Goal: Task Accomplishment & Management: Manage account settings

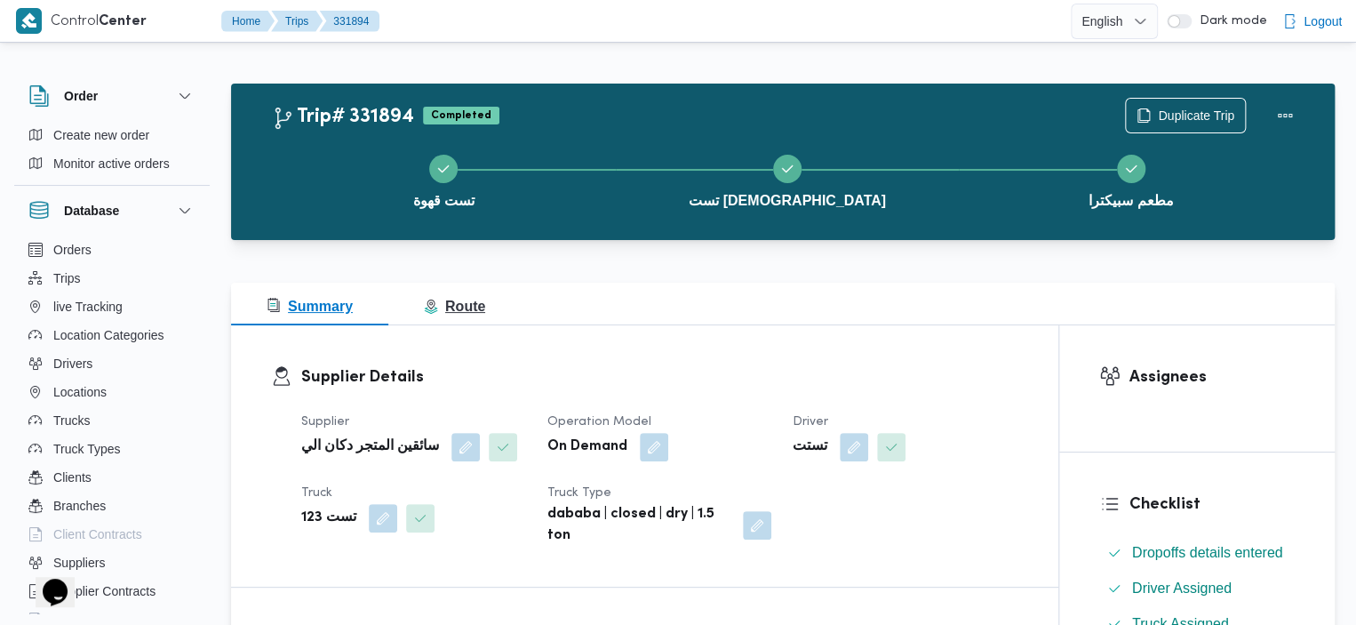
click at [450, 307] on span "Route" at bounding box center [454, 306] width 61 height 15
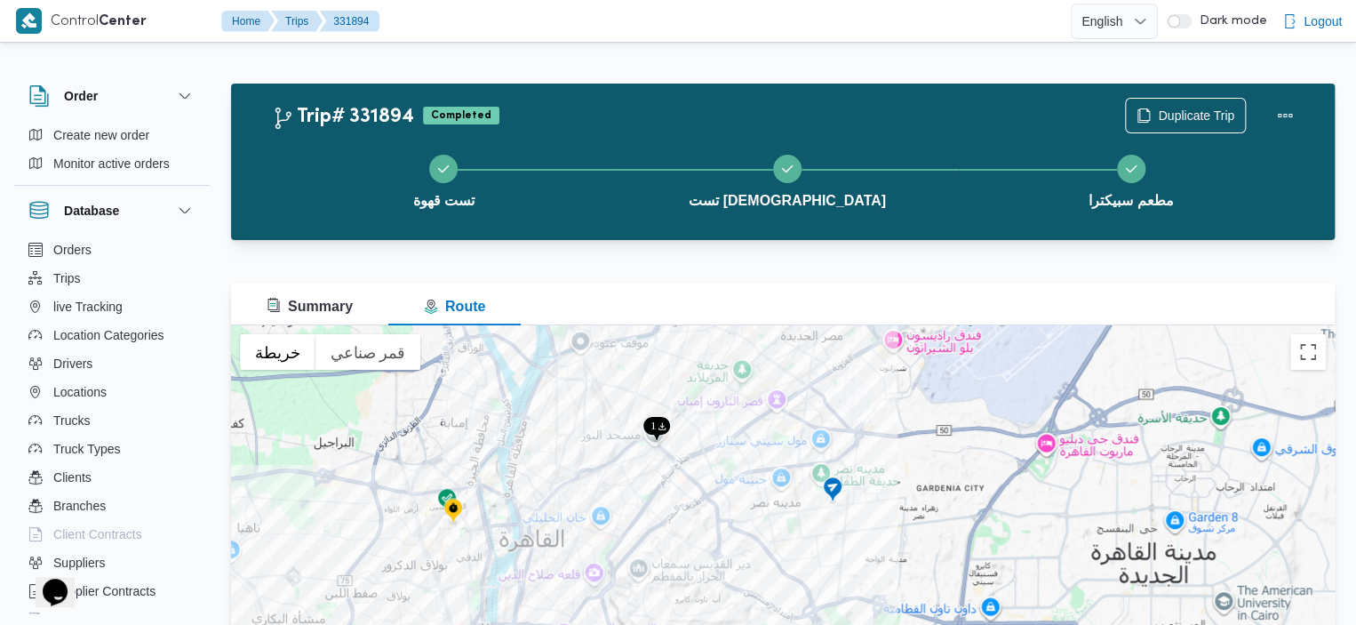
drag, startPoint x: 580, startPoint y: 520, endPoint x: 594, endPoint y: 430, distance: 90.8
click at [594, 430] on div "للتنقّل، يُرجى الضغط على مفاتيح الأسهم." at bounding box center [782, 547] width 1103 height 444
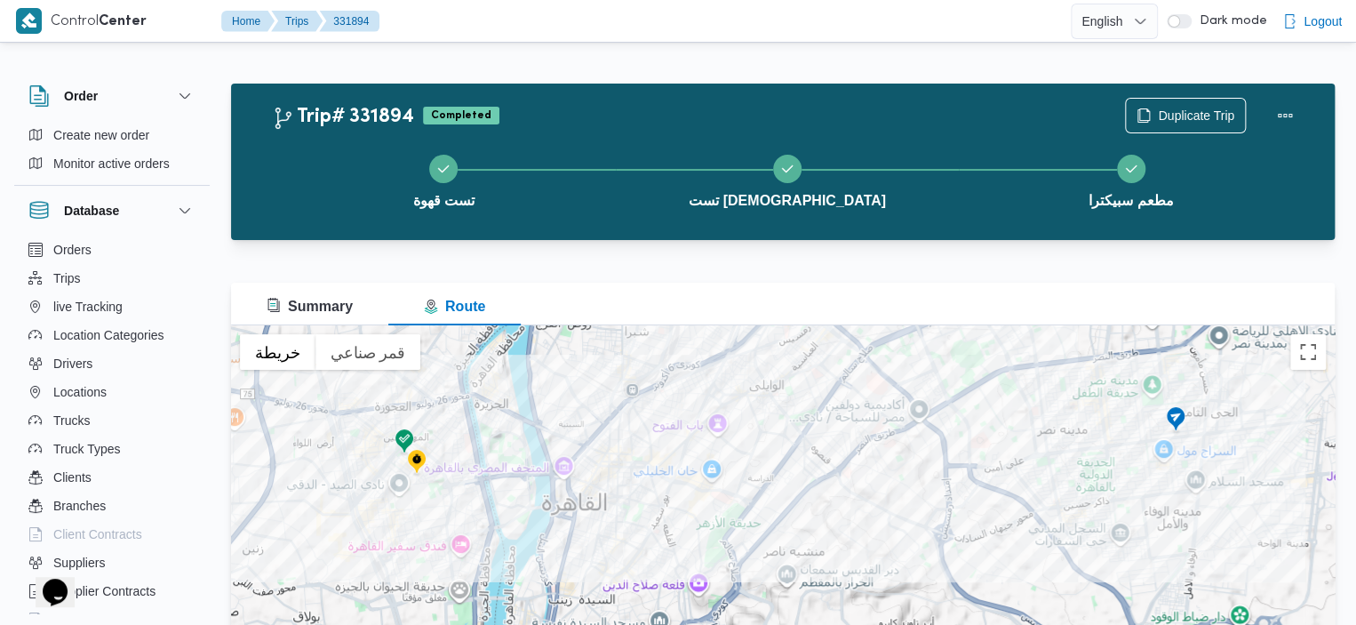
drag, startPoint x: 703, startPoint y: 415, endPoint x: 818, endPoint y: 259, distance: 193.7
click at [818, 259] on div "Trip# 331894 Completed Duplicate Trip تست قهوة تست مسجد مطعم سبيكترا Summary Ro…" at bounding box center [782, 427] width 1103 height 686
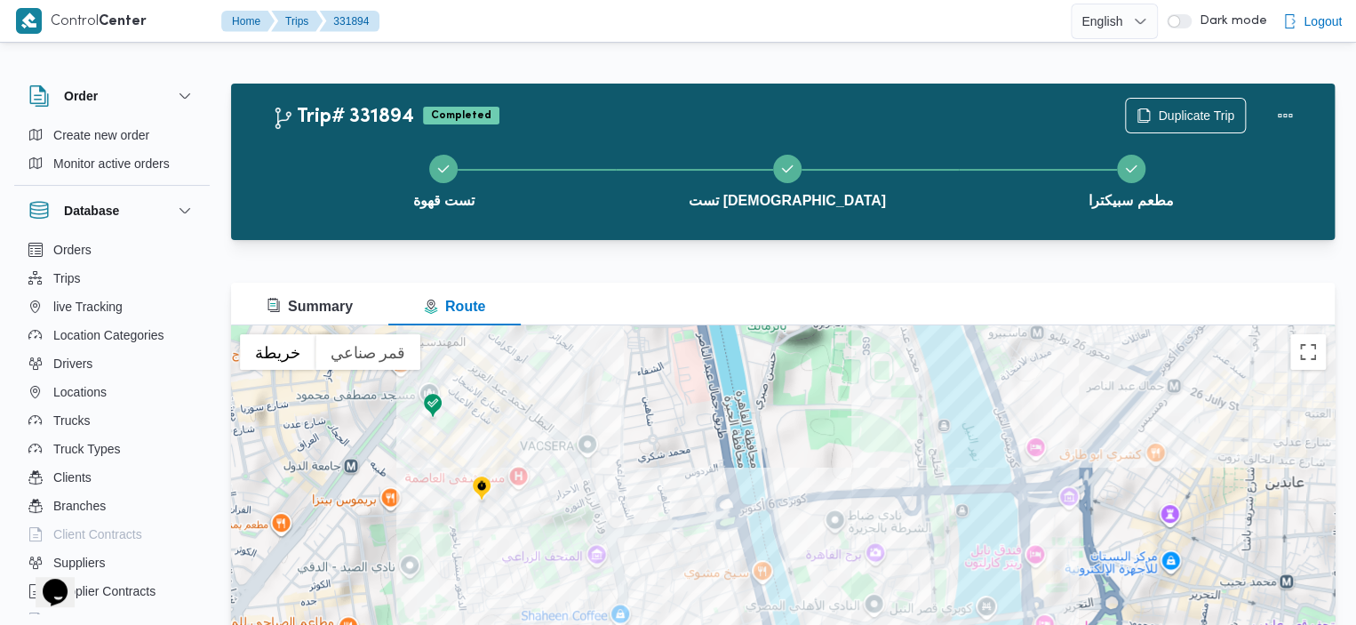
drag, startPoint x: 886, startPoint y: 411, endPoint x: 837, endPoint y: 580, distance: 175.7
click at [837, 580] on div "للتنقّل، يُرجى الضغط على مفاتيح الأسهم." at bounding box center [782, 547] width 1103 height 444
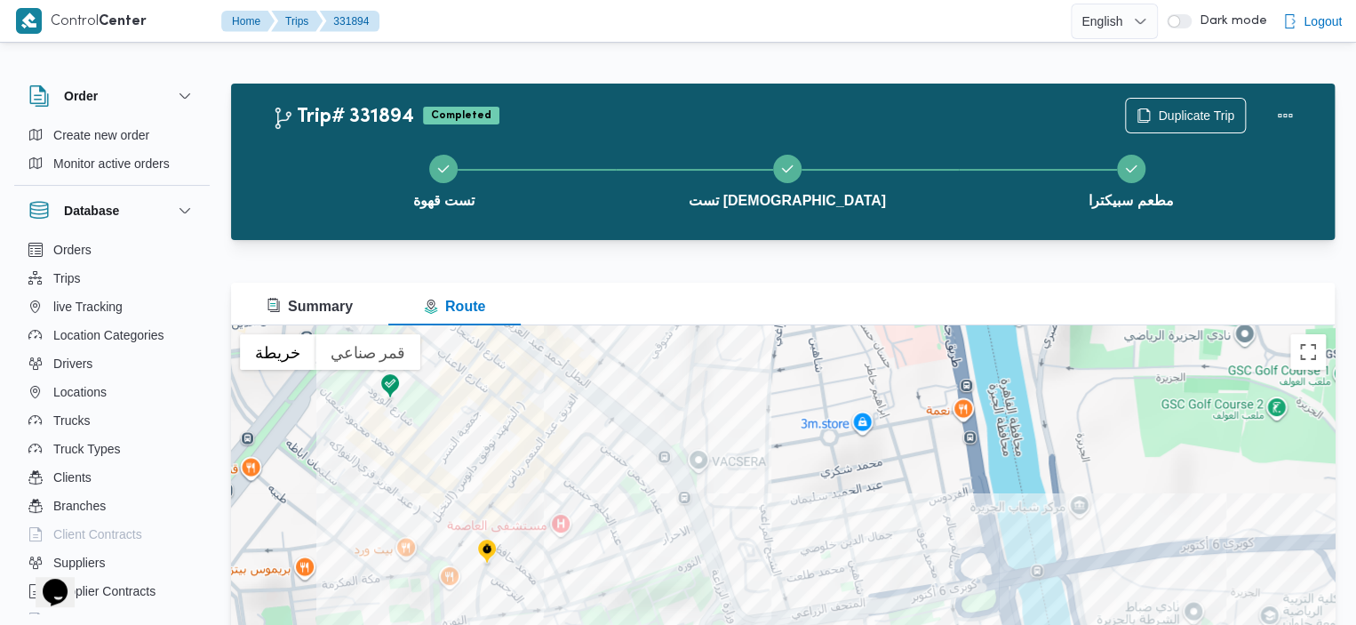
drag, startPoint x: 597, startPoint y: 462, endPoint x: 722, endPoint y: 484, distance: 127.2
click at [722, 484] on div "للتنقّل، يُرجى الضغط على مفاتيح الأسهم." at bounding box center [782, 547] width 1103 height 444
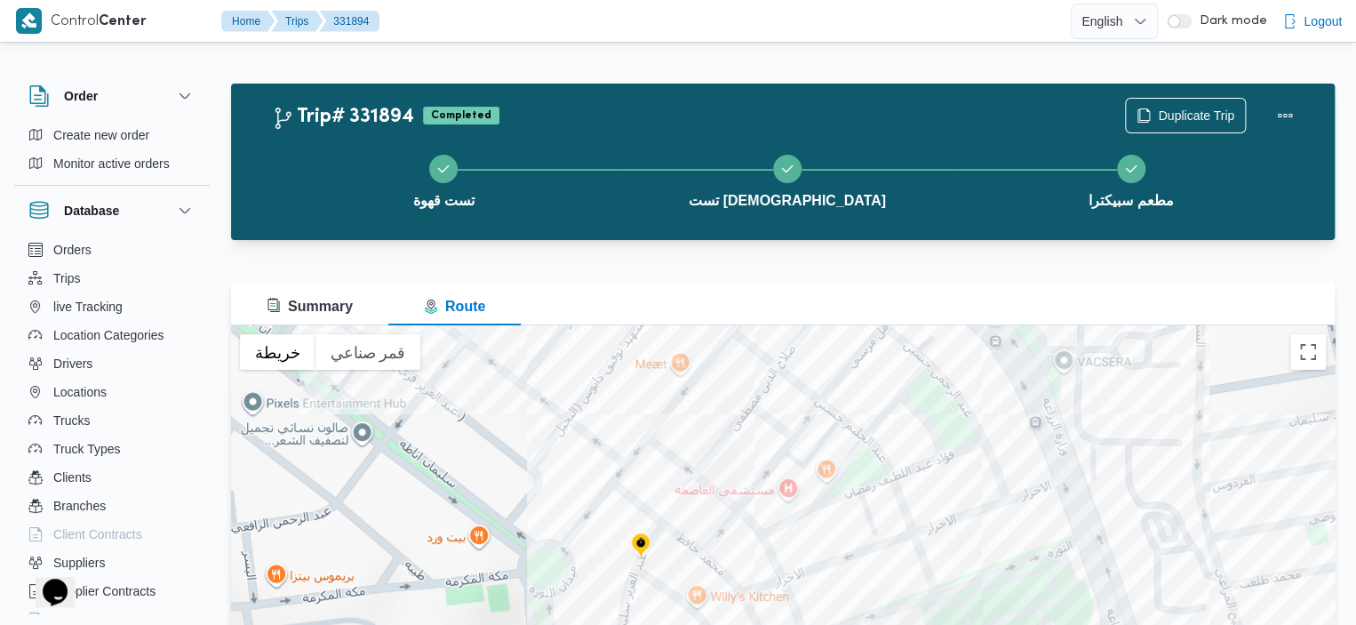
drag, startPoint x: 357, startPoint y: 451, endPoint x: 384, endPoint y: 336, distance: 118.5
click at [384, 336] on div "للتنقّل، يُرجى الضغط على مفاتيح الأسهم. خريطة تضاريس قمر صناعي التصنيفات اختصار…" at bounding box center [782, 547] width 1103 height 444
click at [640, 546] on img at bounding box center [640, 549] width 28 height 29
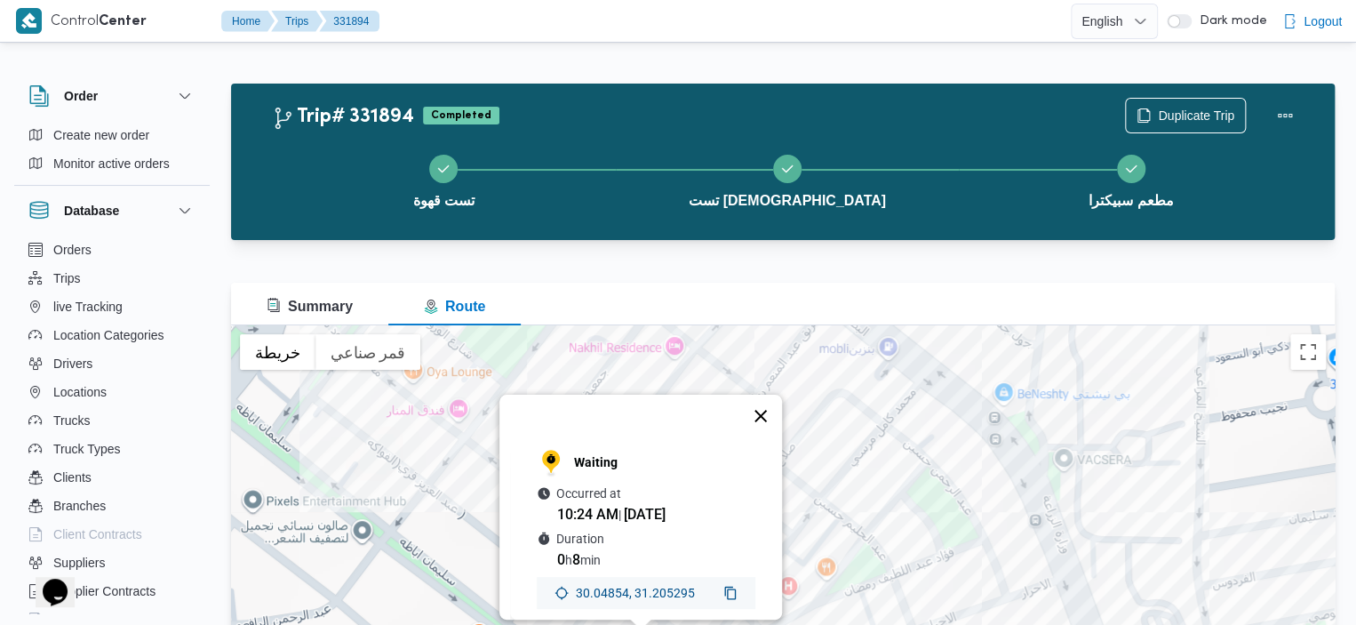
click at [771, 402] on button "إغلاق" at bounding box center [760, 415] width 43 height 43
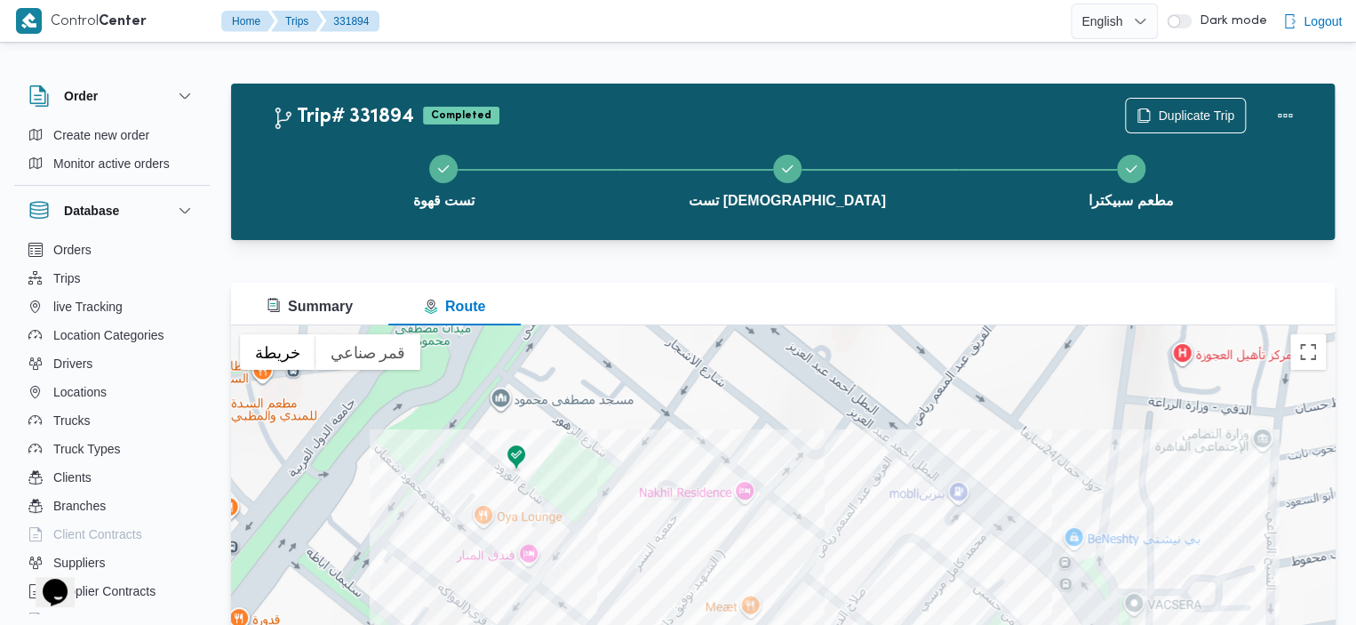
drag, startPoint x: 571, startPoint y: 405, endPoint x: 643, endPoint y: 554, distance: 165.7
click at [643, 554] on div "للتنقّل، يُرجى الضغط على مفاتيح الأسهم." at bounding box center [782, 547] width 1103 height 444
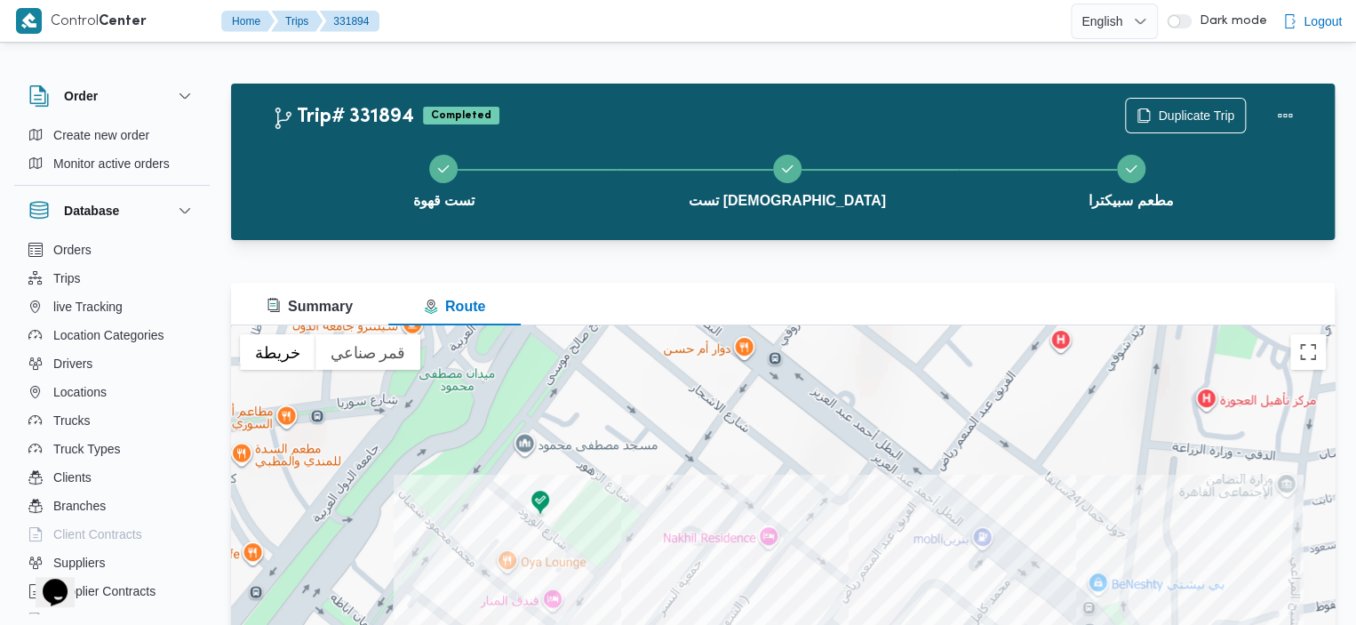
click at [544, 504] on img at bounding box center [540, 503] width 28 height 29
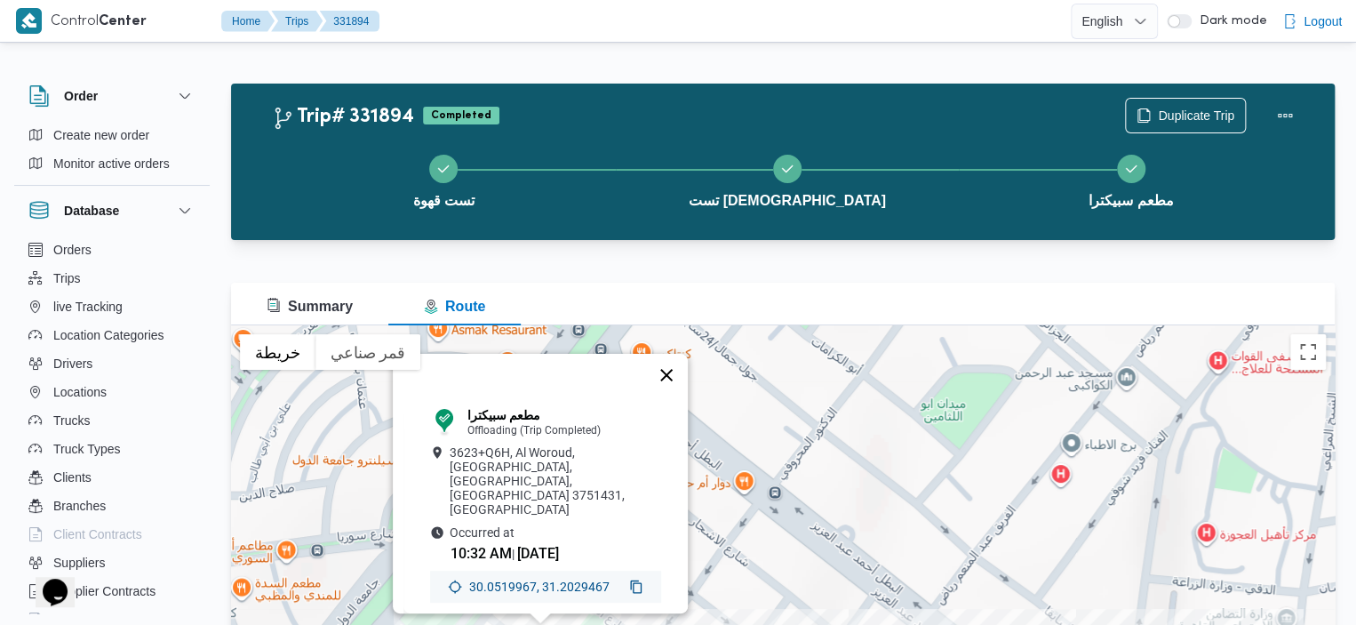
click at [668, 396] on button "إغلاق" at bounding box center [666, 375] width 43 height 43
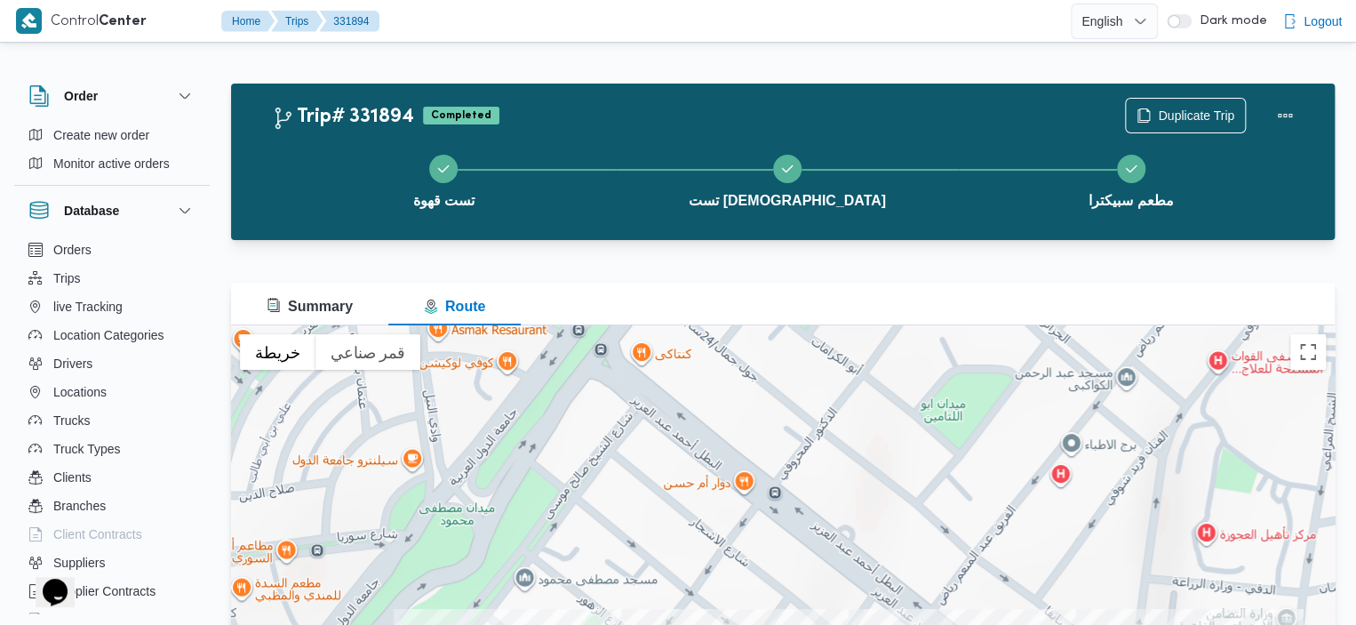
click at [668, 400] on div "للتنقّل، يُرجى الضغط على مفاتيح الأسهم." at bounding box center [782, 547] width 1103 height 444
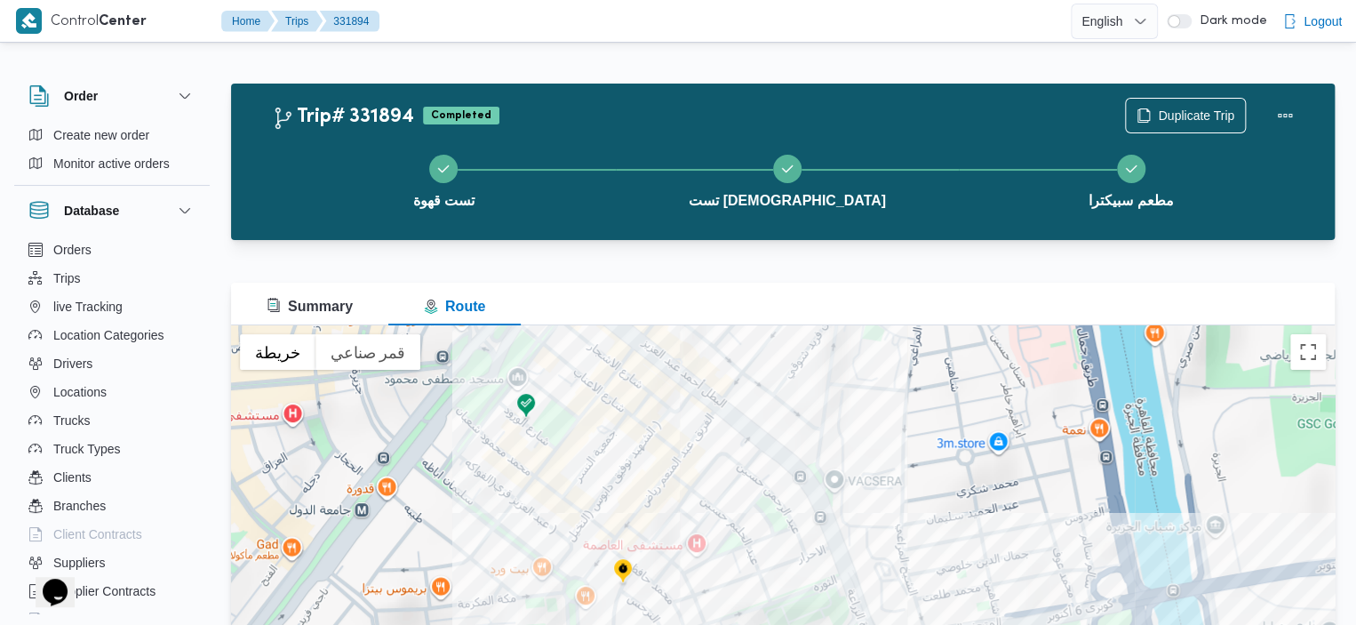
drag, startPoint x: 782, startPoint y: 513, endPoint x: 695, endPoint y: 394, distance: 146.8
click at [695, 394] on div "للتنقّل، يُرجى الضغط على مفاتيح الأسهم." at bounding box center [782, 547] width 1103 height 444
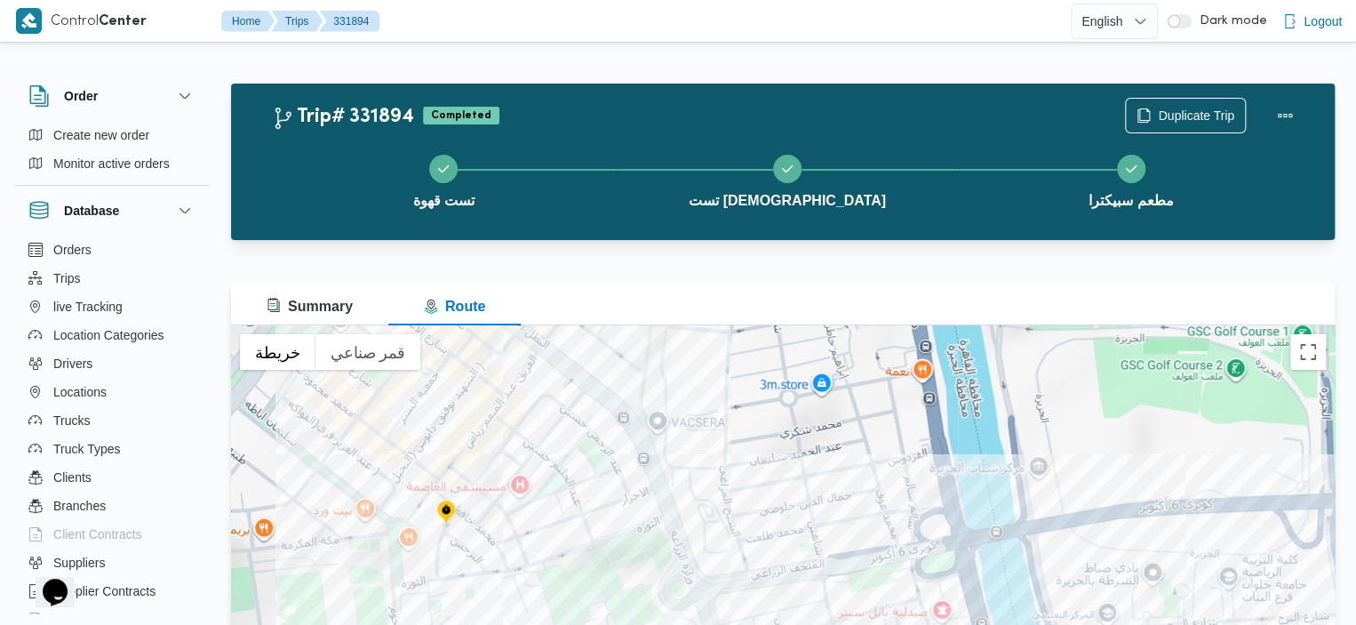
drag, startPoint x: 845, startPoint y: 482, endPoint x: 658, endPoint y: 397, distance: 204.8
click at [658, 396] on div "للتنقّل، يُرجى الضغط على مفاتيح الأسهم." at bounding box center [782, 547] width 1103 height 444
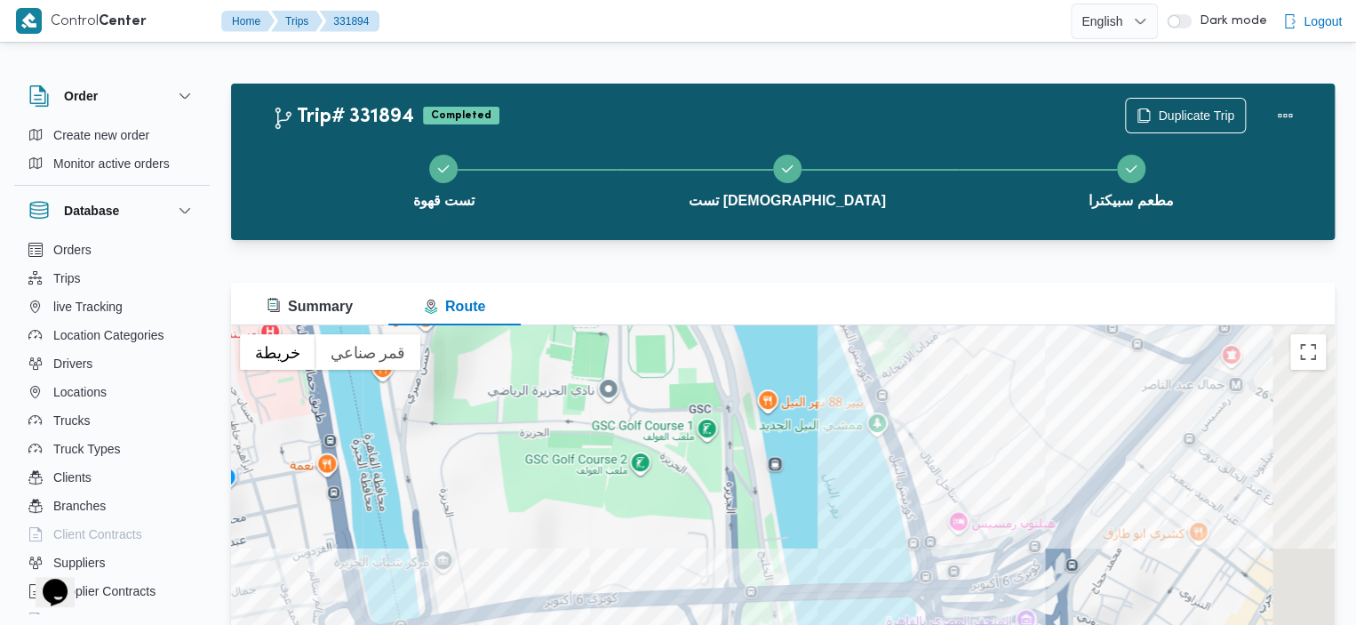
drag, startPoint x: 962, startPoint y: 526, endPoint x: 379, endPoint y: 659, distance: 597.8
click at [379, 624] on html "Control Center Home Trips 331894 English عربي Dark mode Logout Order Create new…" at bounding box center [678, 312] width 1356 height 625
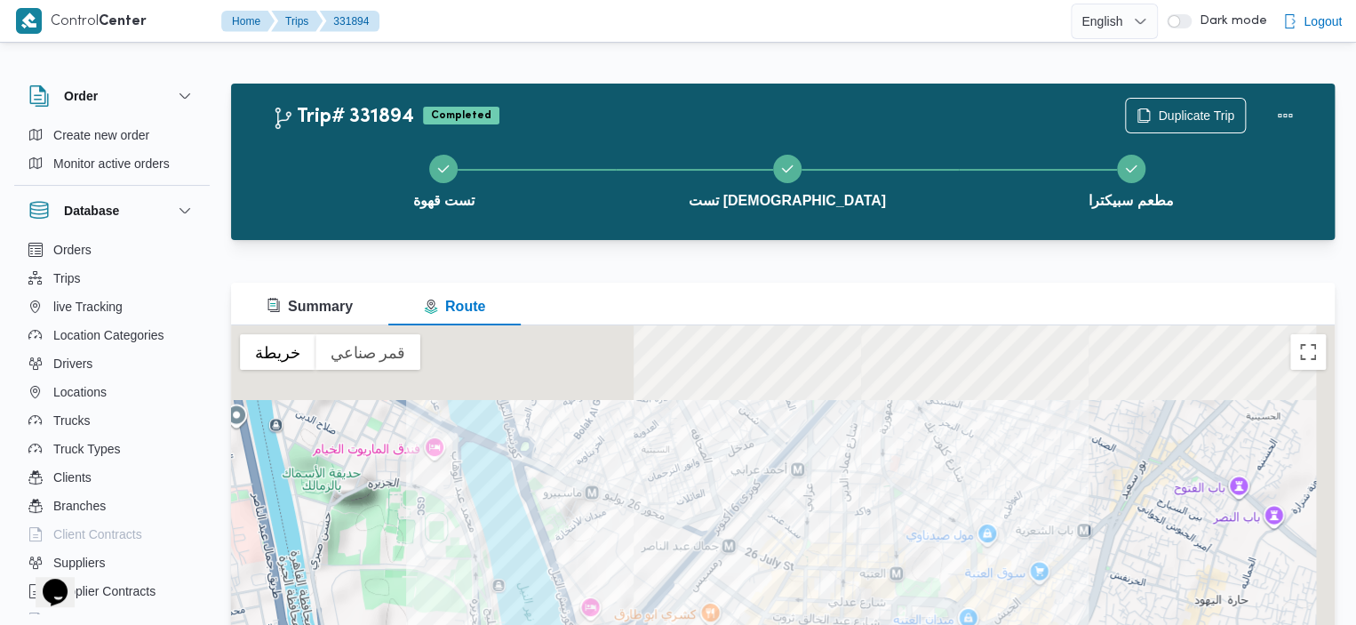
drag, startPoint x: 554, startPoint y: 496, endPoint x: 391, endPoint y: 611, distance: 200.2
click at [391, 611] on div "للتنقّل، يُرجى الضغط على مفاتيح الأسهم." at bounding box center [782, 547] width 1103 height 444
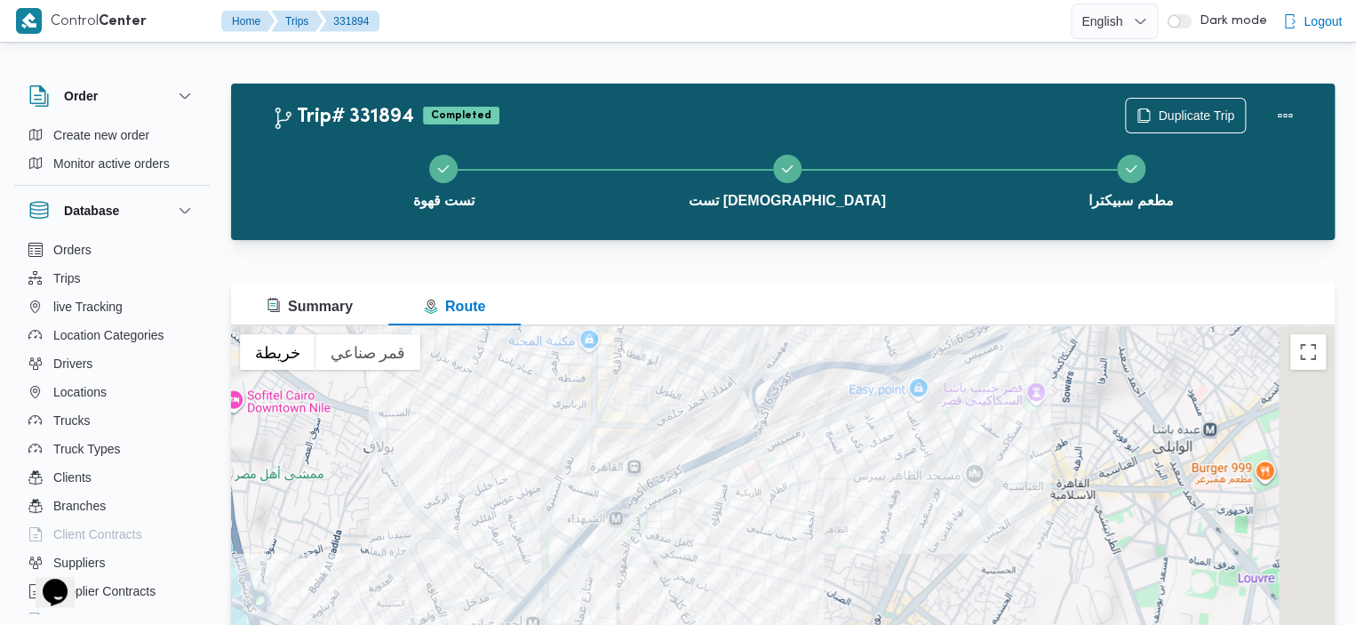
drag, startPoint x: 674, startPoint y: 497, endPoint x: 402, endPoint y: 652, distance: 313.2
click at [402, 624] on html "Control Center Home Trips 331894 English عربي Dark mode Logout Order Create new…" at bounding box center [678, 312] width 1356 height 625
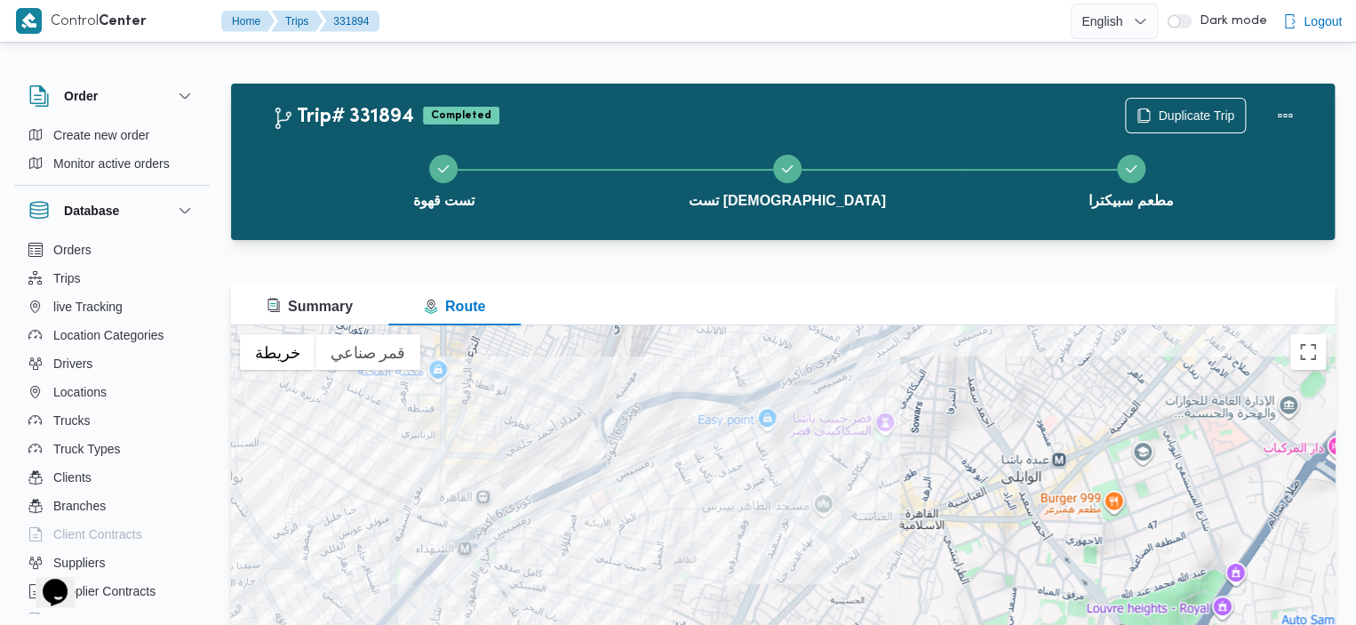
drag, startPoint x: 657, startPoint y: 602, endPoint x: 487, endPoint y: 653, distance: 177.9
click at [487, 624] on html "Control Center Home Trips 331894 English عربي Dark mode Logout Order Create new…" at bounding box center [678, 312] width 1356 height 625
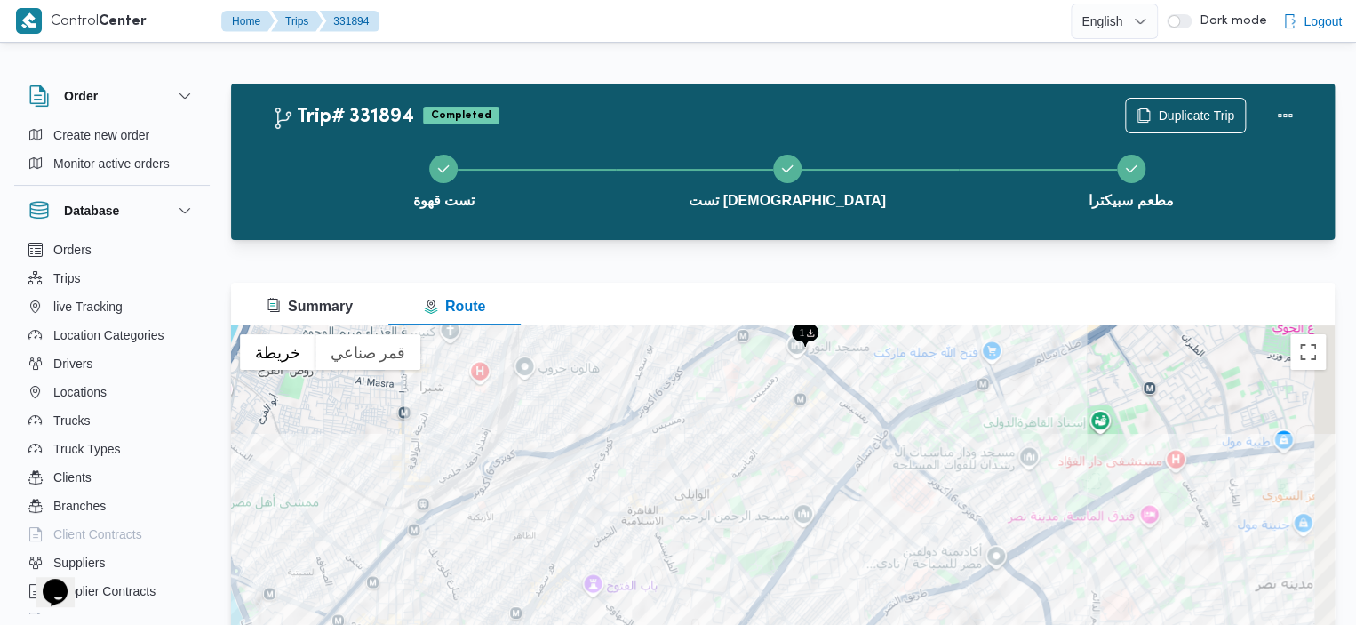
drag, startPoint x: 736, startPoint y: 496, endPoint x: 633, endPoint y: 484, distance: 103.7
click at [633, 484] on div "للتنقّل، يُرجى الضغط على مفاتيح الأسهم." at bounding box center [782, 547] width 1103 height 444
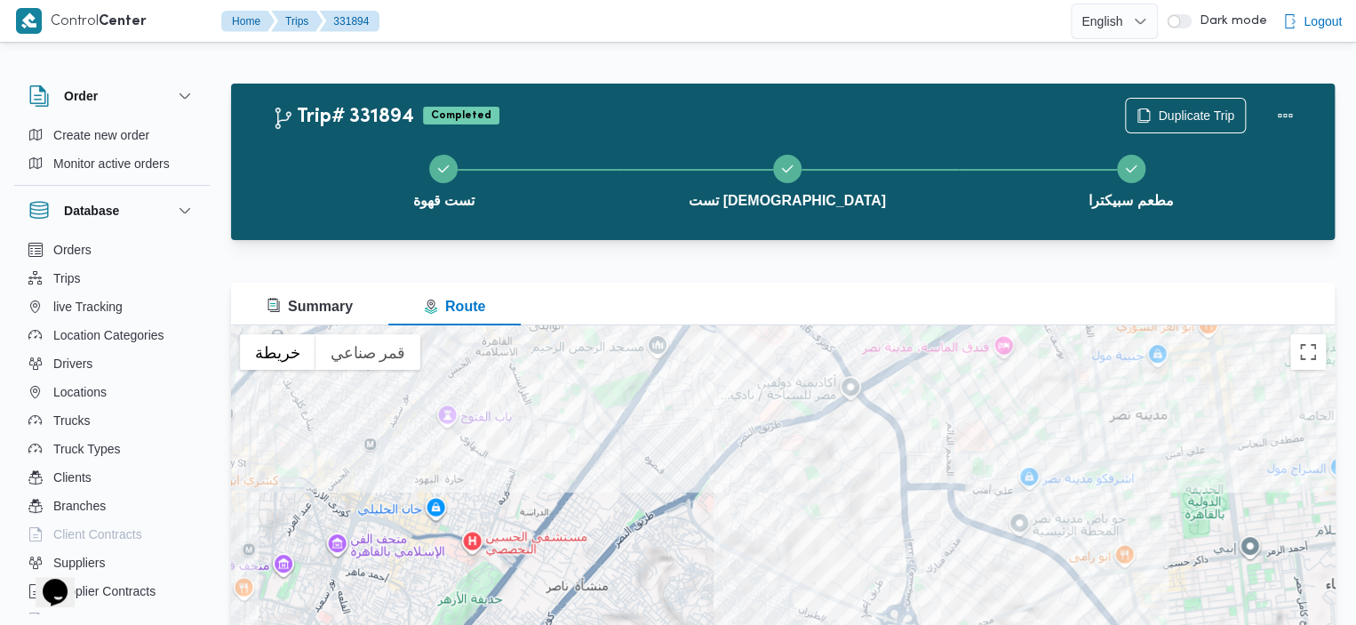
drag, startPoint x: 856, startPoint y: 490, endPoint x: 704, endPoint y: 313, distance: 234.4
click at [704, 313] on div "Summary Route ← تحريك لليسار → تحريك لليمين ↑ تحريك للأعلى ↓ تحريك للأسفل + تكب…" at bounding box center [782, 526] width 1103 height 487
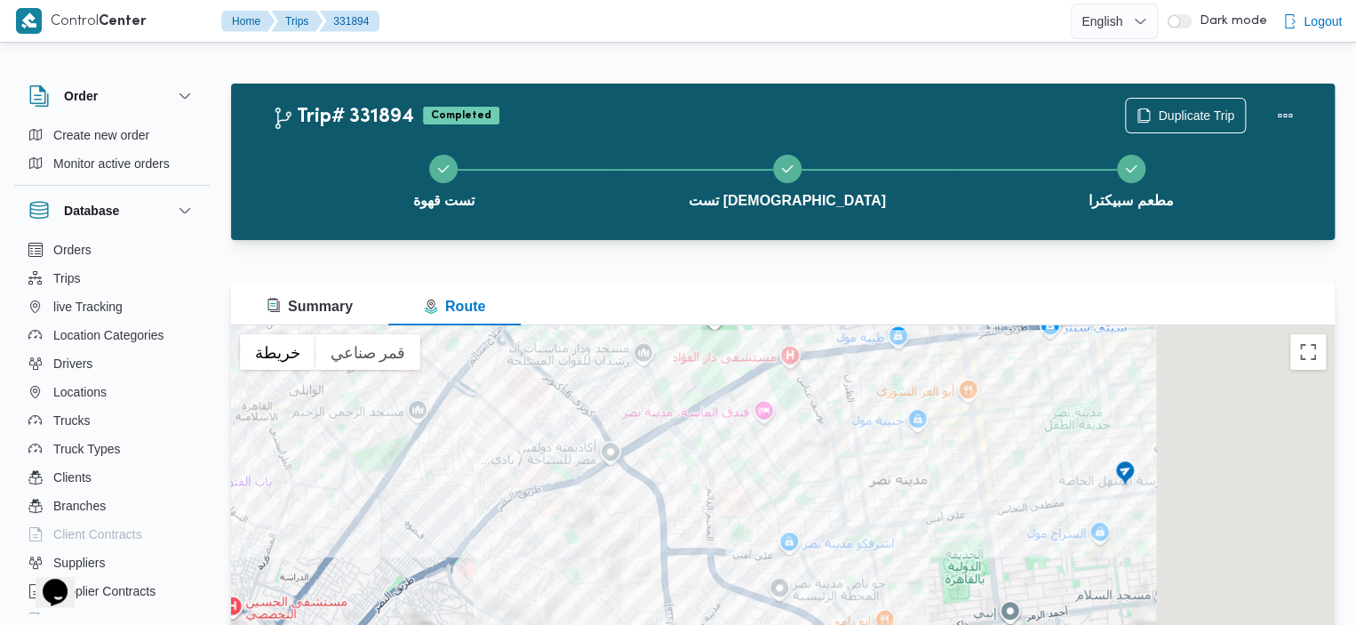
drag, startPoint x: 1028, startPoint y: 404, endPoint x: 789, endPoint y: 468, distance: 247.4
click at [789, 469] on div "للتنقّل، يُرجى الضغط على مفاتيح الأسهم." at bounding box center [782, 547] width 1103 height 444
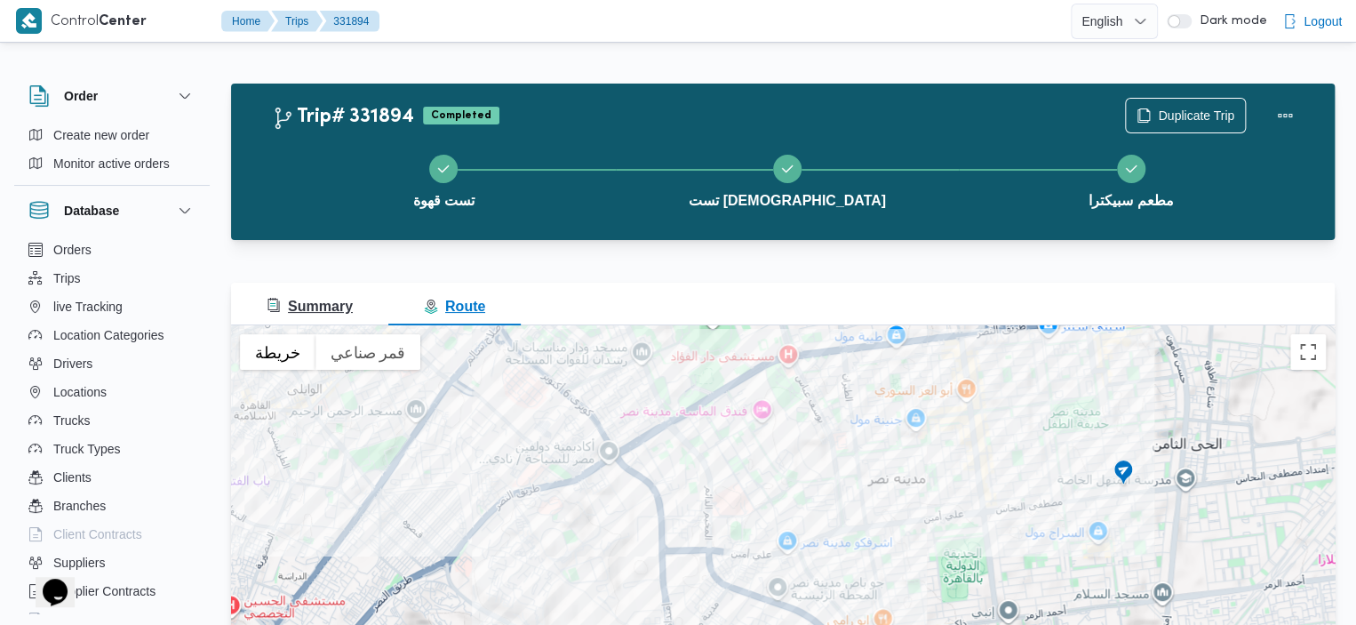
click at [301, 308] on span "Summary" at bounding box center [310, 306] width 86 height 15
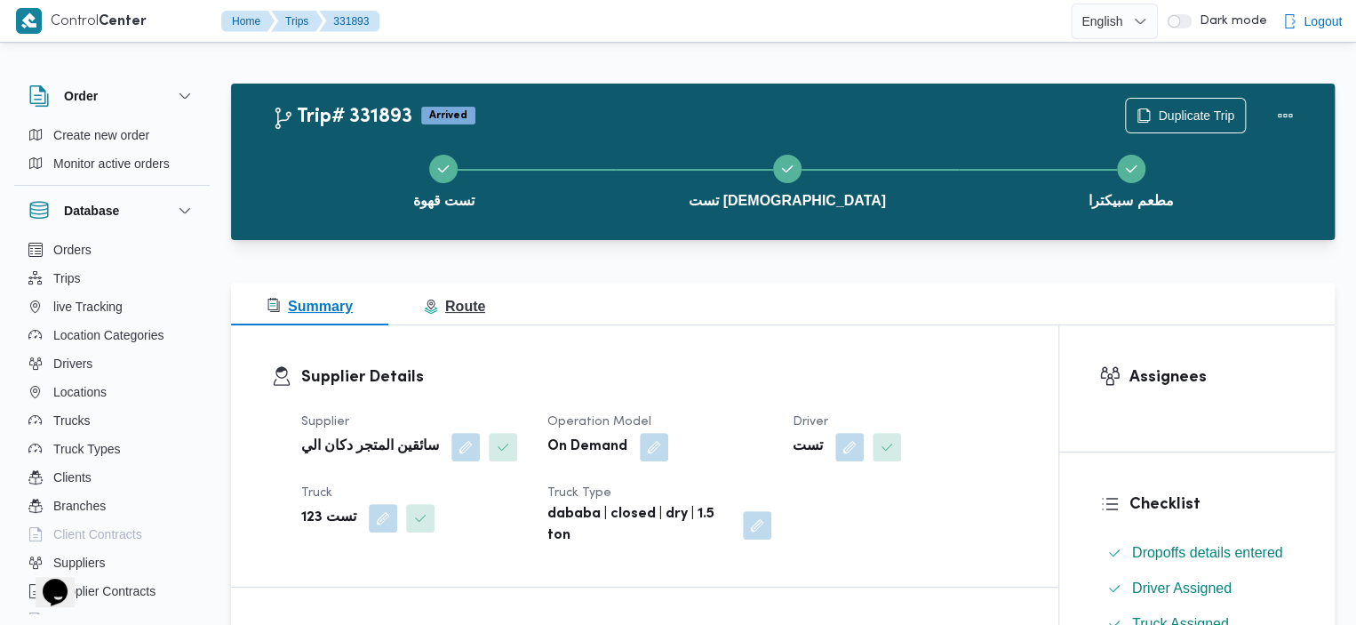
click at [480, 288] on button "Route" at bounding box center [454, 304] width 132 height 43
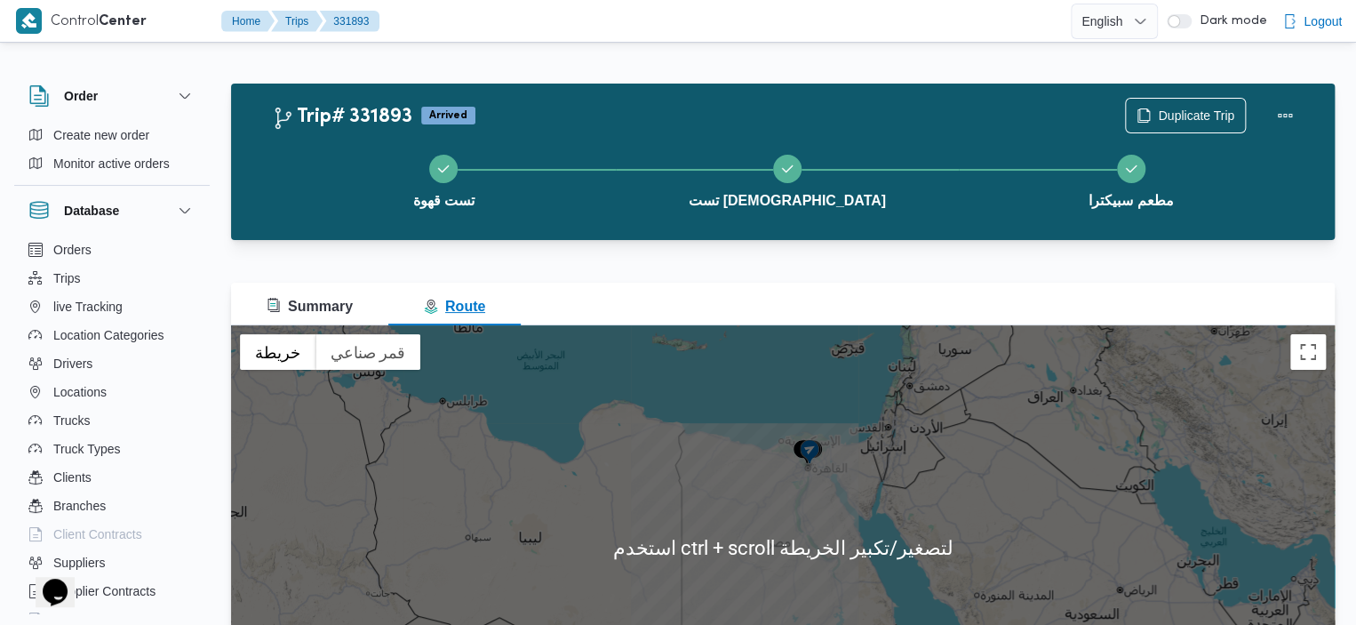
scroll to position [11, 0]
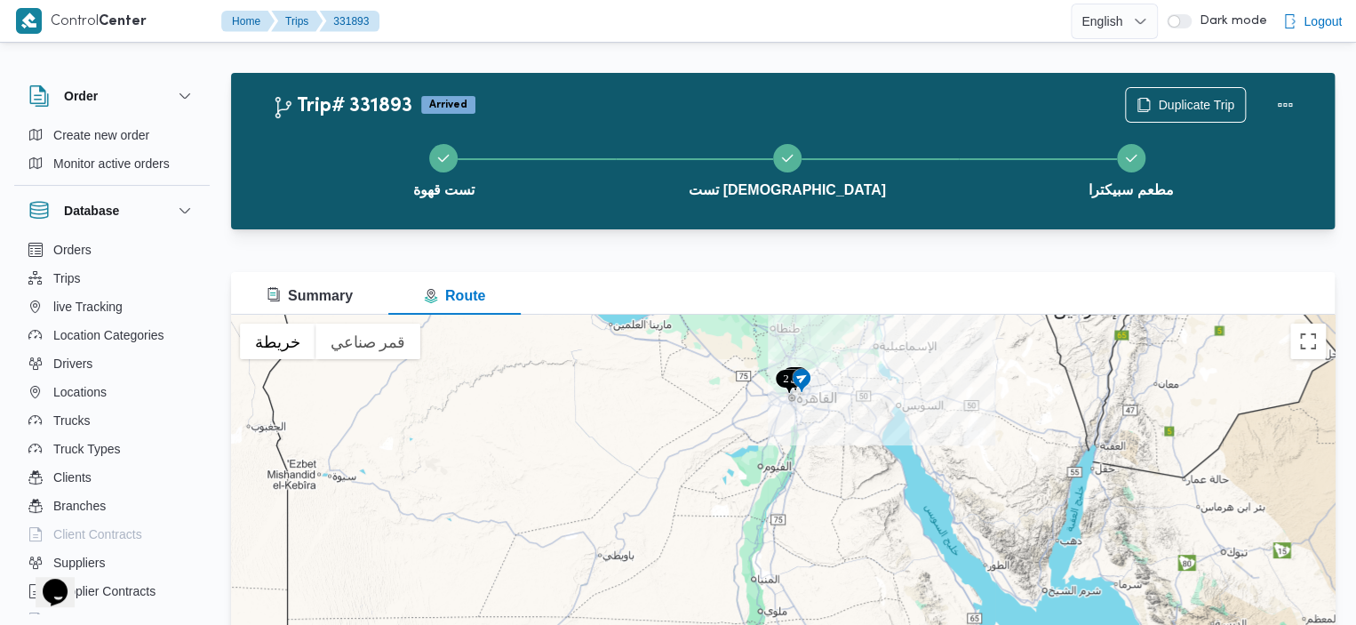
drag, startPoint x: 813, startPoint y: 477, endPoint x: 769, endPoint y: 561, distance: 95.0
click at [771, 568] on div "للتنقّل، يُرجى الضغط على مفاتيح الأسهم." at bounding box center [782, 537] width 1103 height 444
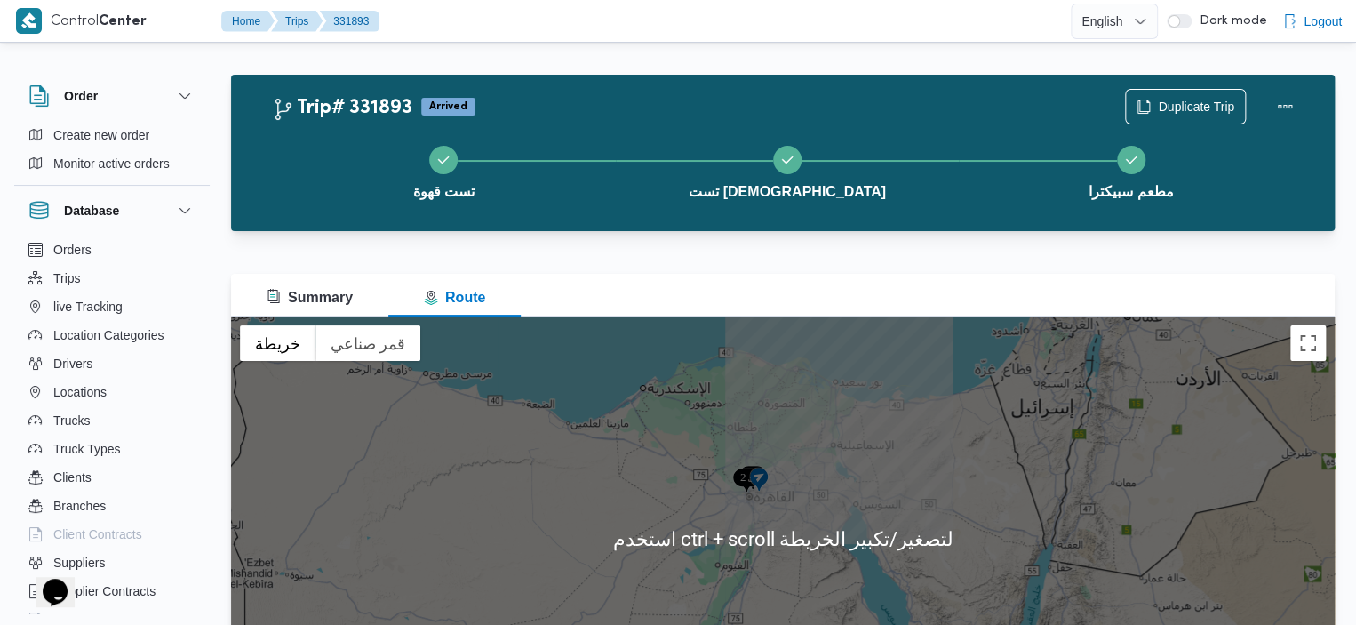
scroll to position [13, 0]
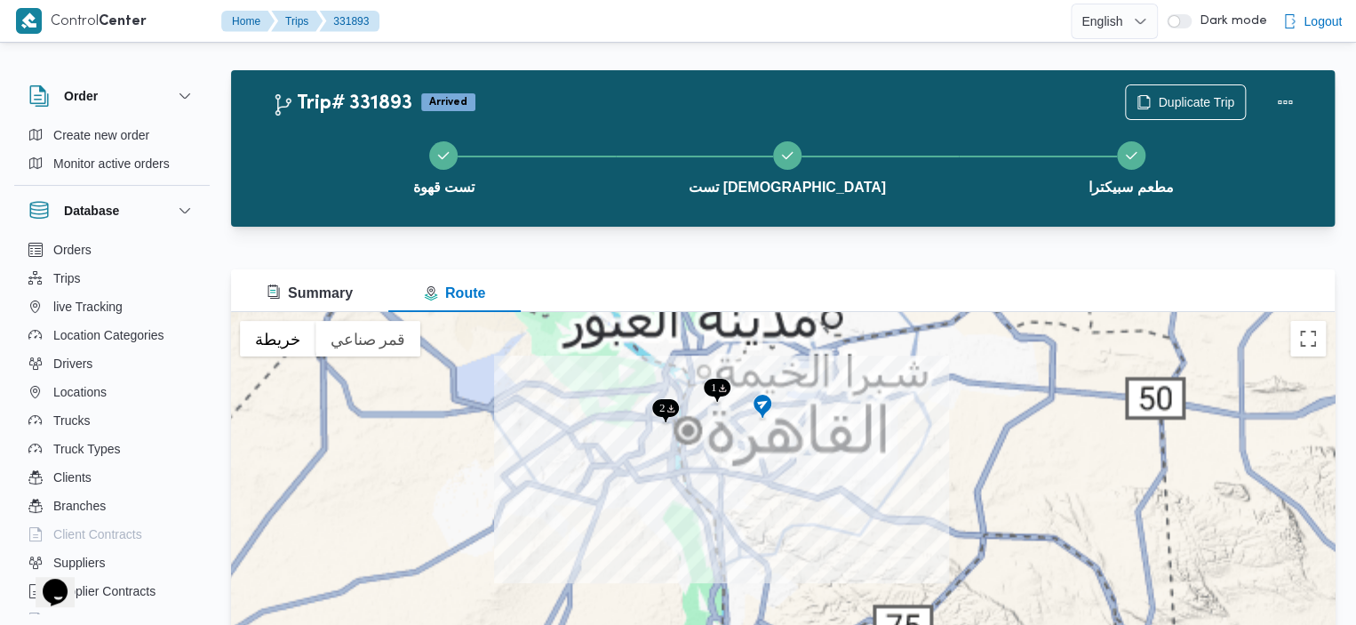
drag, startPoint x: 754, startPoint y: 510, endPoint x: 725, endPoint y: 574, distance: 70.4
click at [724, 574] on div "للتنقّل، يُرجى الضغط على مفاتيح الأسهم." at bounding box center [782, 534] width 1103 height 444
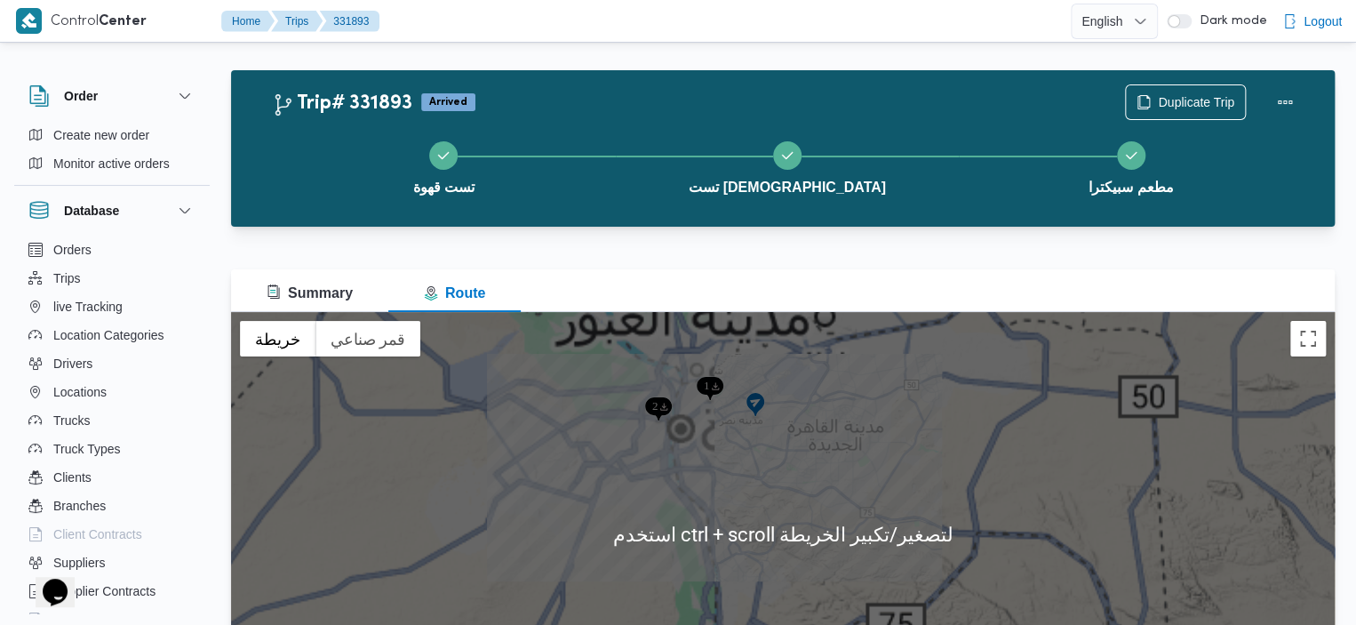
scroll to position [0, 0]
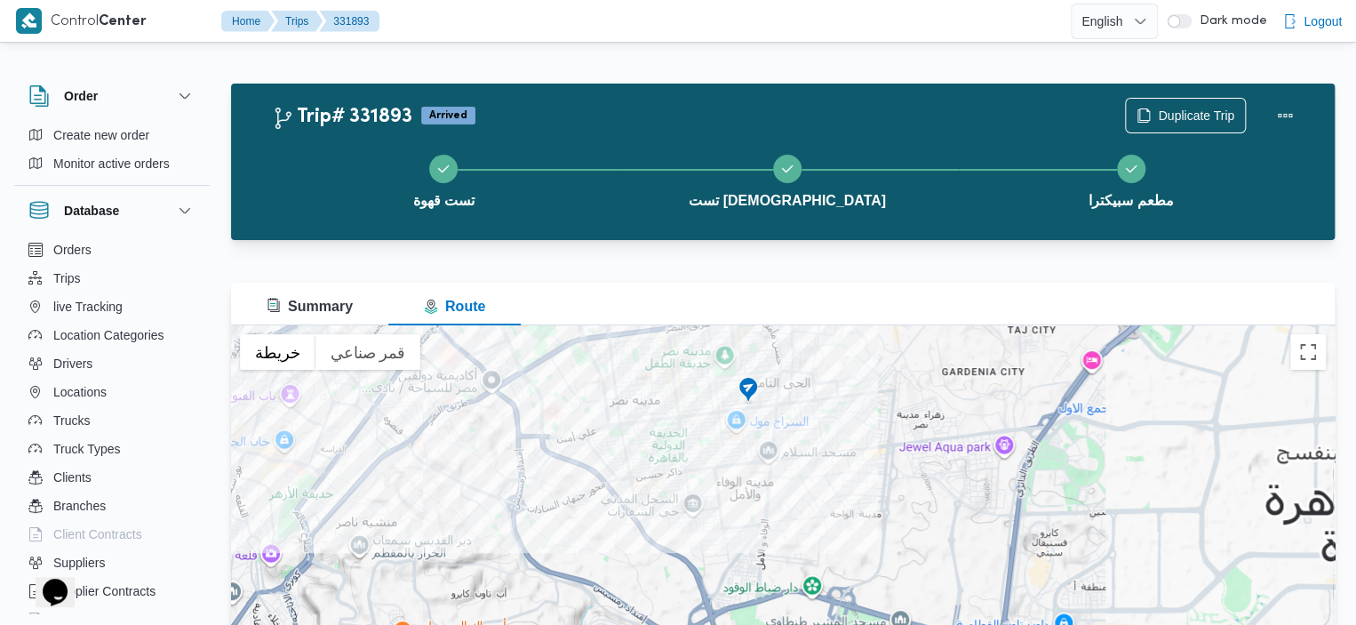
drag, startPoint x: 700, startPoint y: 418, endPoint x: 737, endPoint y: 461, distance: 56.8
click at [737, 461] on div "للتنقّل، يُرجى الضغط على مفاتيح الأسهم." at bounding box center [782, 547] width 1103 height 444
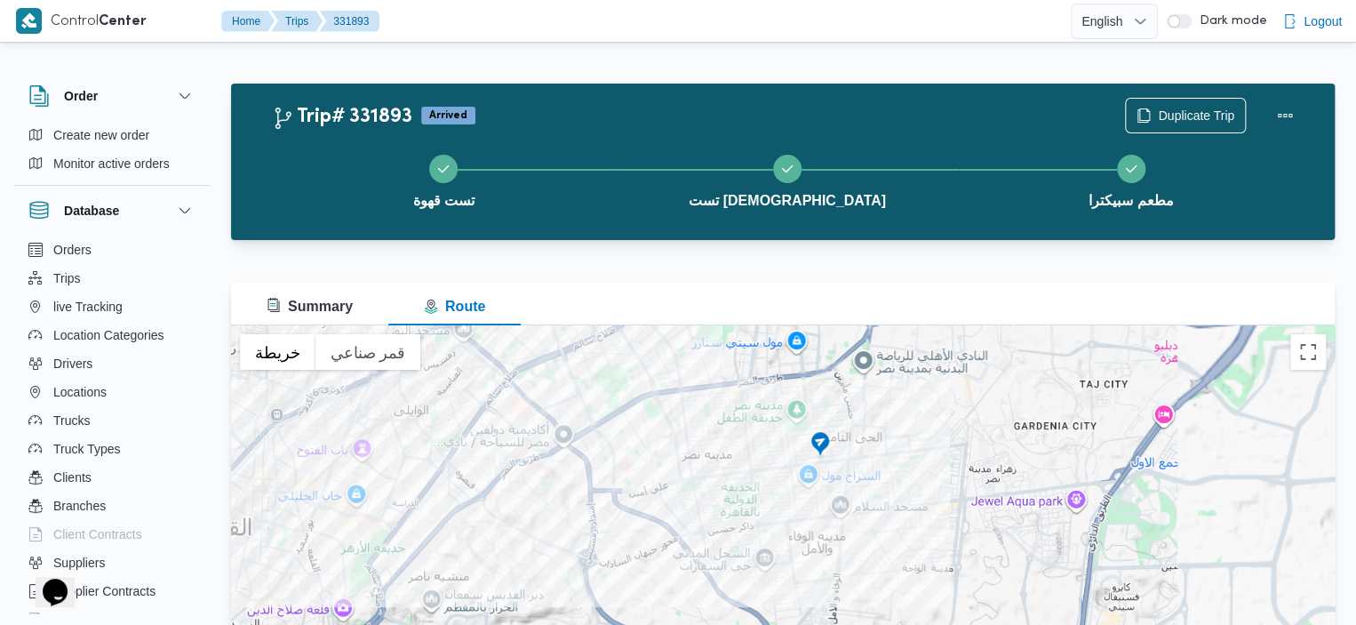
drag, startPoint x: 737, startPoint y: 460, endPoint x: 855, endPoint y: 530, distance: 137.0
click at [855, 530] on div "للتنقّل، يُرجى الضغط على مفاتيح الأسهم." at bounding box center [782, 547] width 1103 height 444
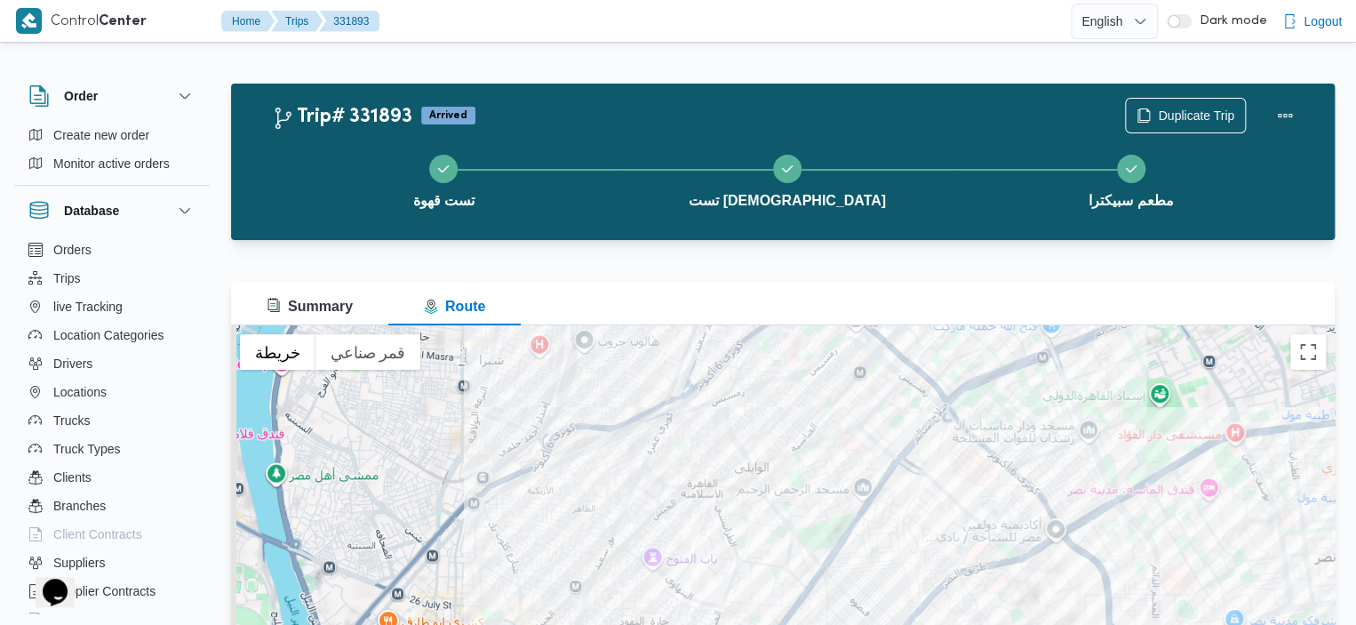
drag, startPoint x: 619, startPoint y: 464, endPoint x: 1006, endPoint y: 461, distance: 386.5
click at [1006, 461] on div "للتنقّل، يُرجى الضغط على مفاتيح الأسهم." at bounding box center [782, 547] width 1103 height 444
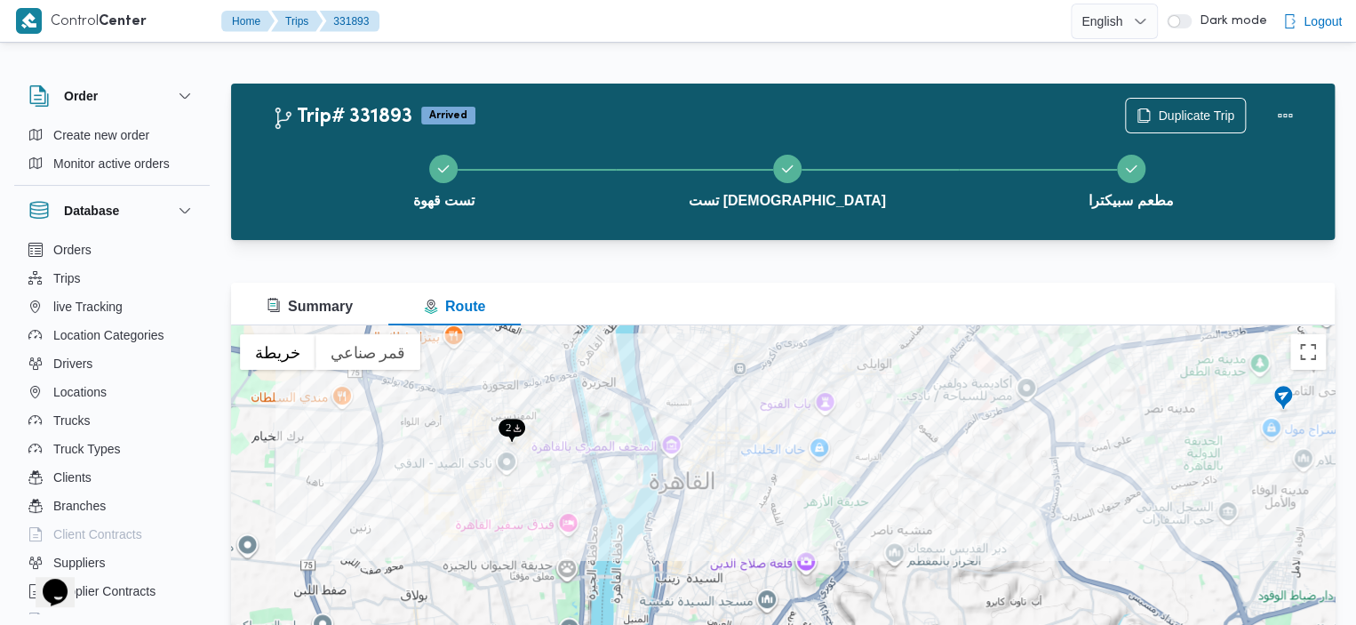
drag, startPoint x: 724, startPoint y: 550, endPoint x: 711, endPoint y: 450, distance: 100.4
click at [711, 452] on div "للتنقّل، يُرجى الضغط على مفاتيح الأسهم." at bounding box center [782, 547] width 1103 height 444
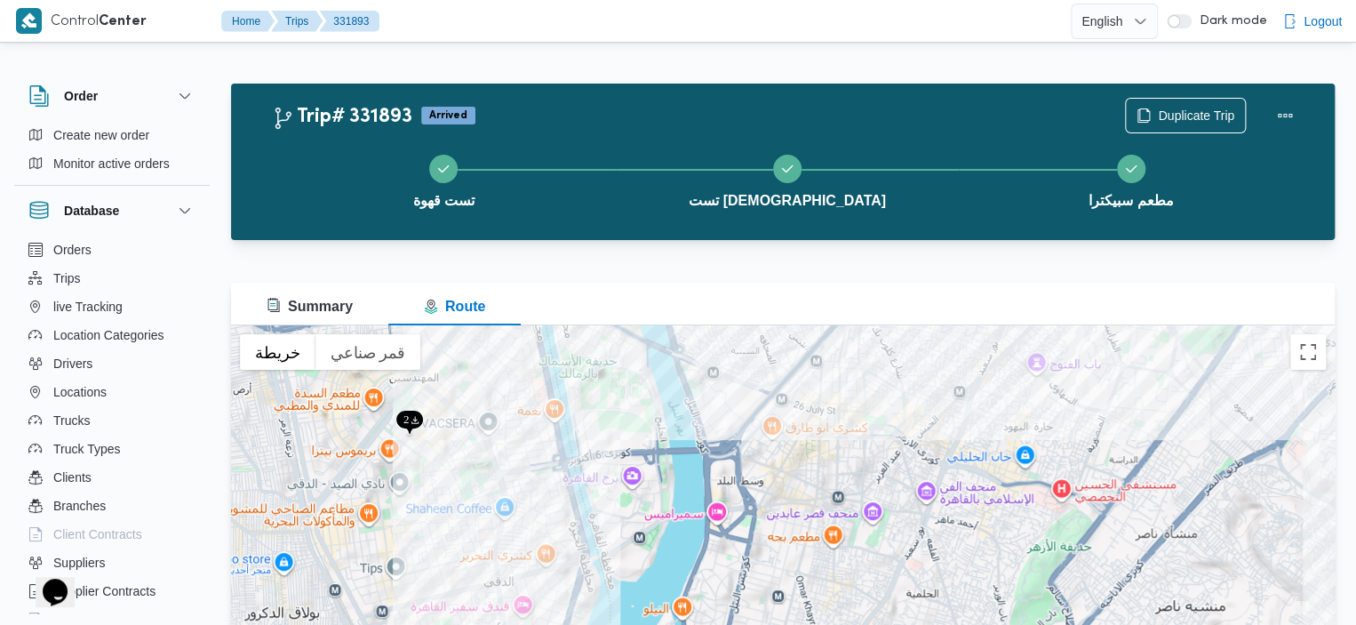
click at [609, 455] on div "للتنقّل، يُرجى الضغط على مفاتيح الأسهم." at bounding box center [782, 547] width 1103 height 444
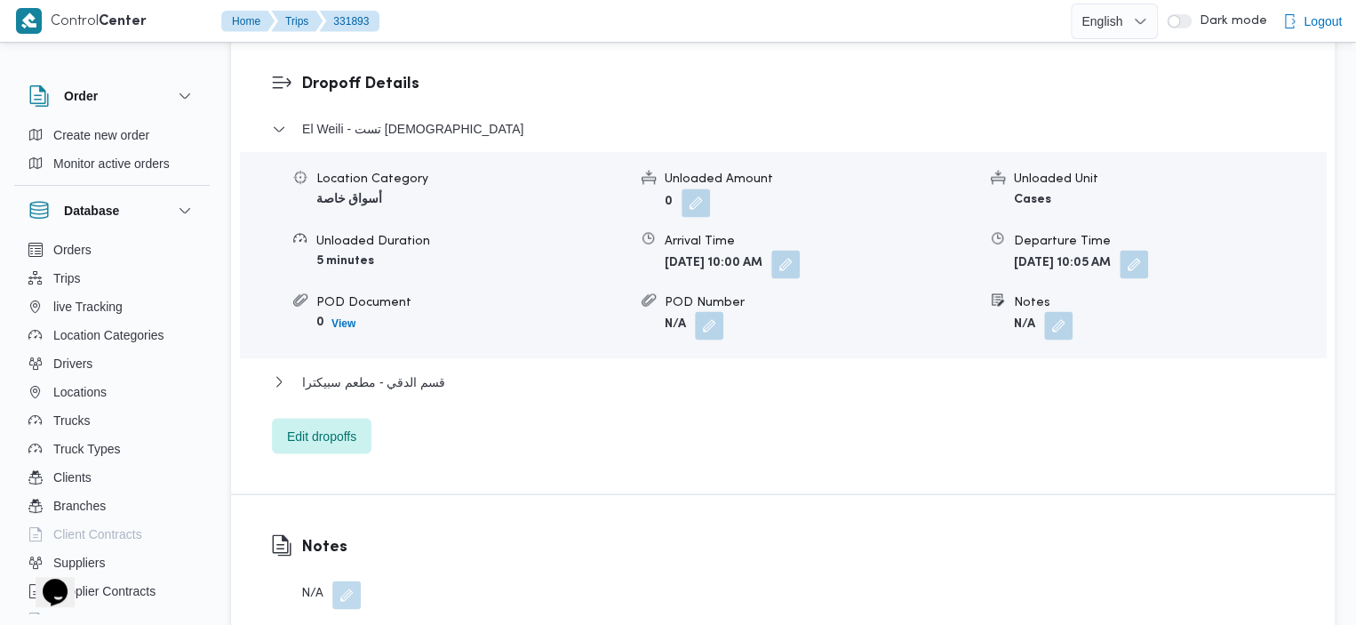
scroll to position [1564, 0]
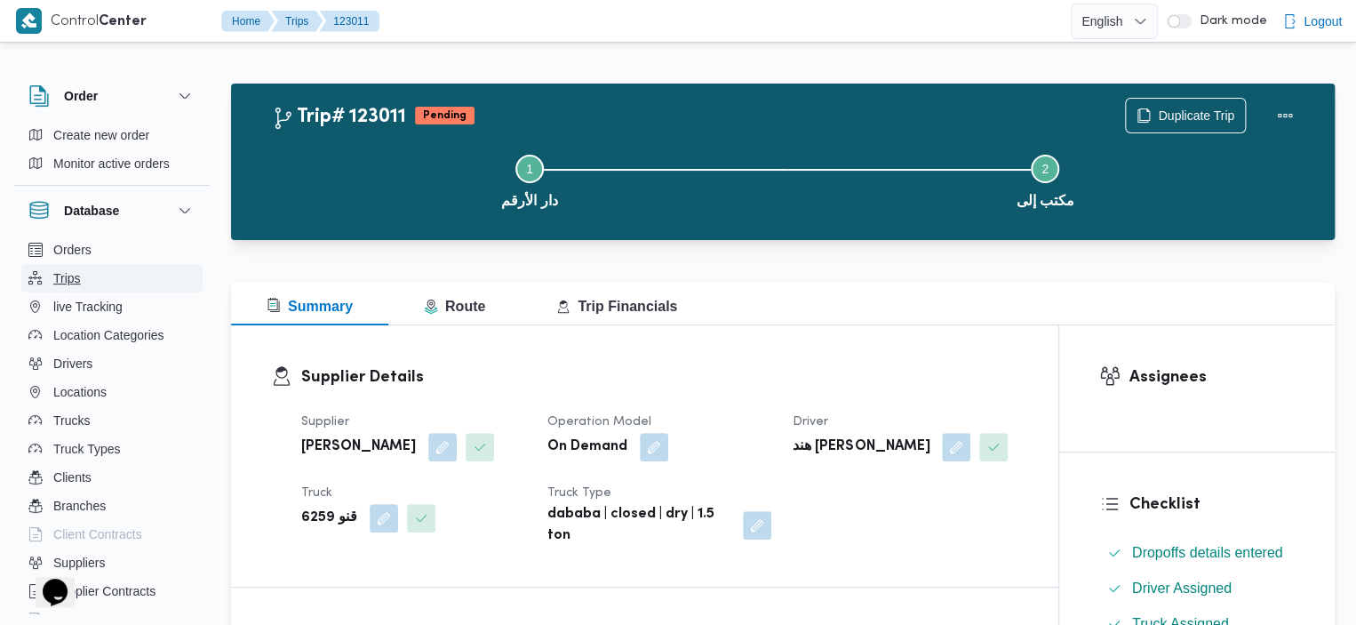
click at [100, 281] on button "Trips" at bounding box center [111, 278] width 181 height 28
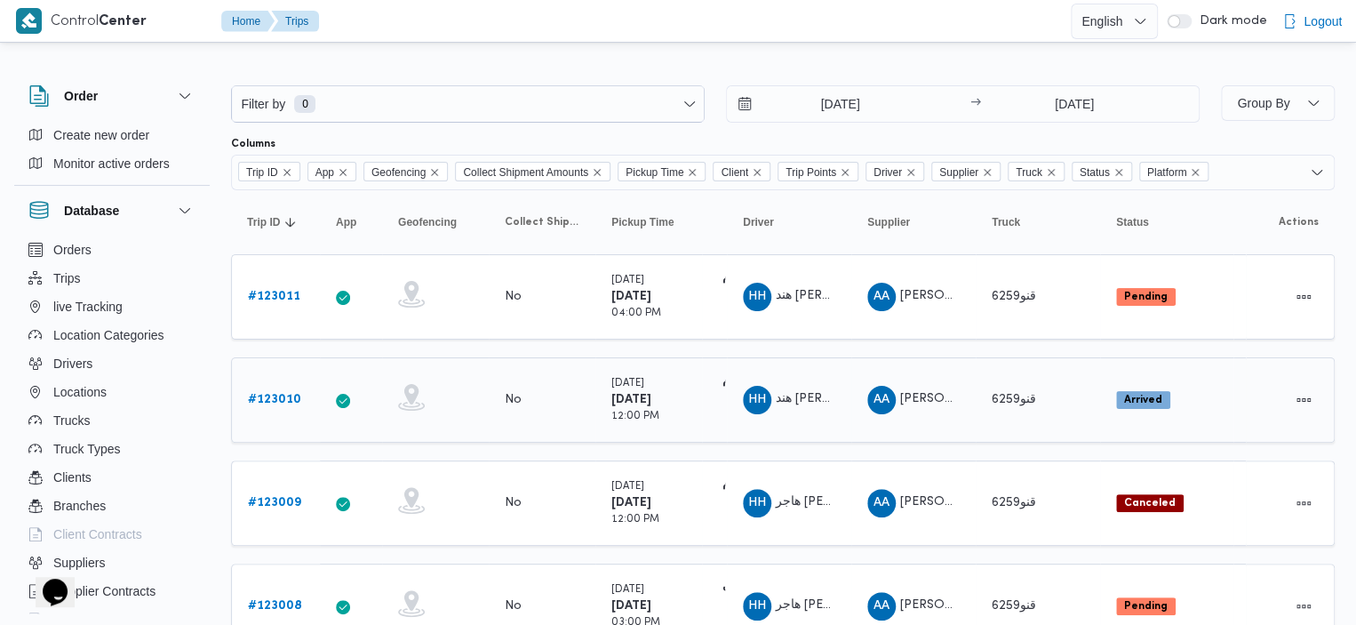
click at [278, 394] on b "# 123010" at bounding box center [274, 400] width 53 height 12
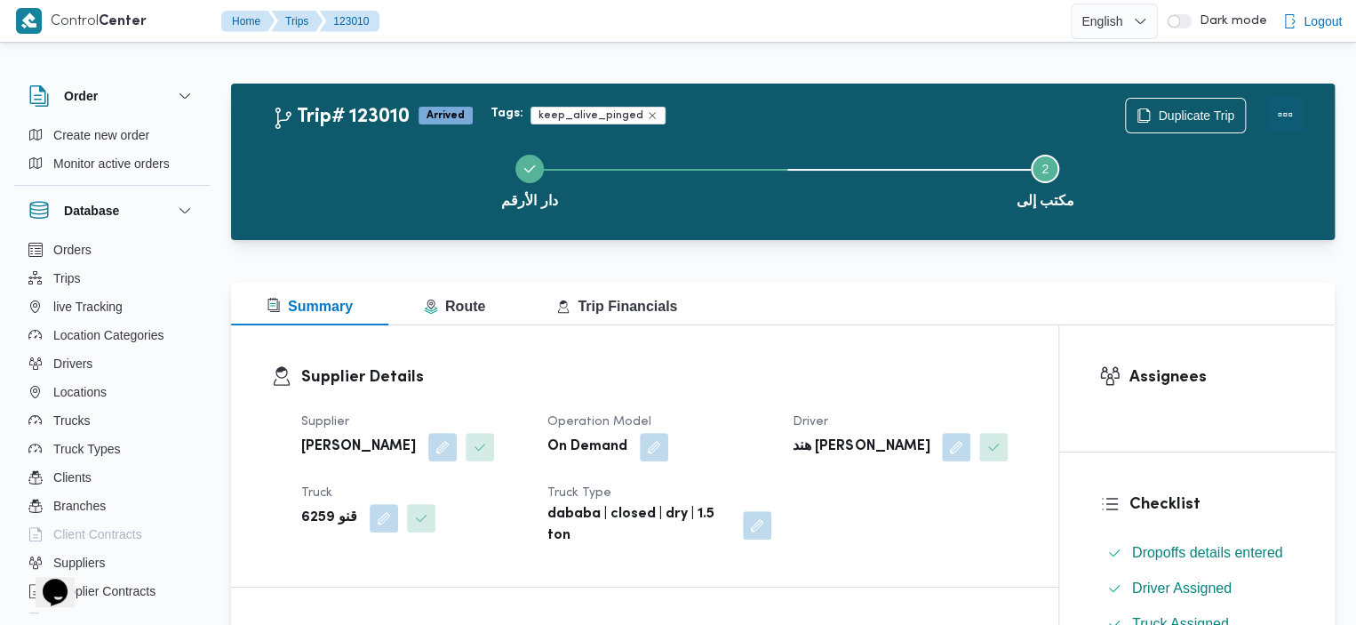
click at [1283, 116] on button "Actions" at bounding box center [1285, 115] width 36 height 36
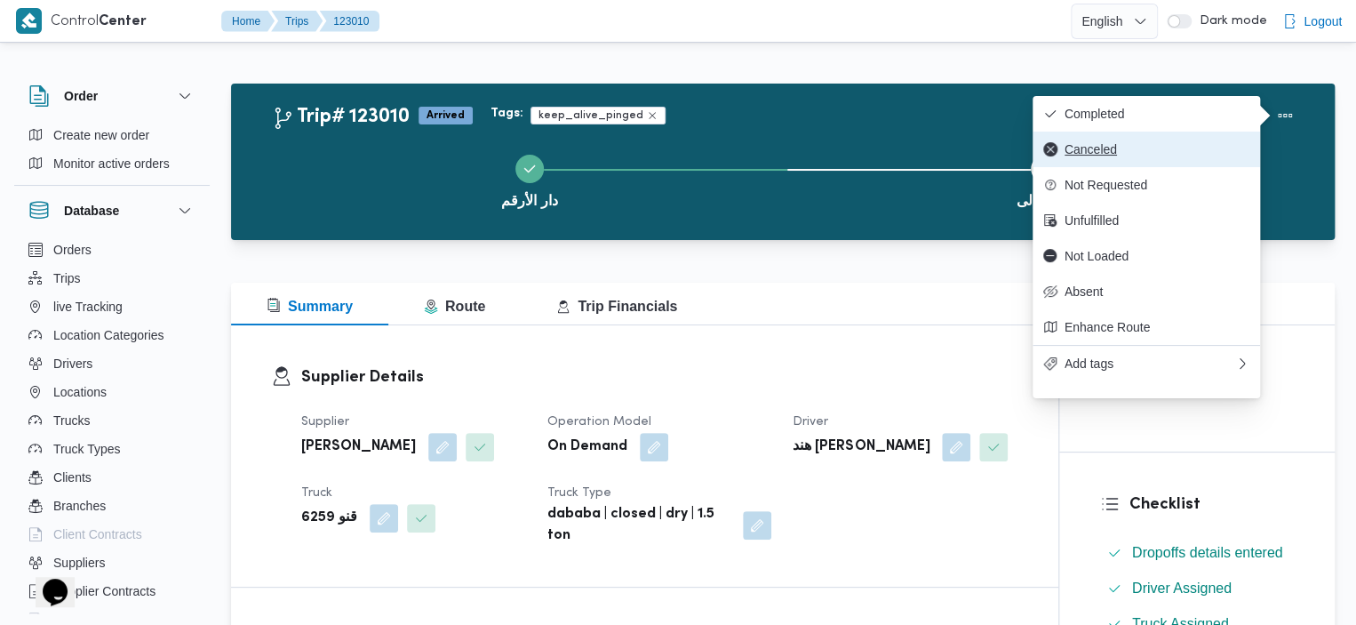
click at [1119, 156] on span "Canceled" at bounding box center [1156, 149] width 185 height 14
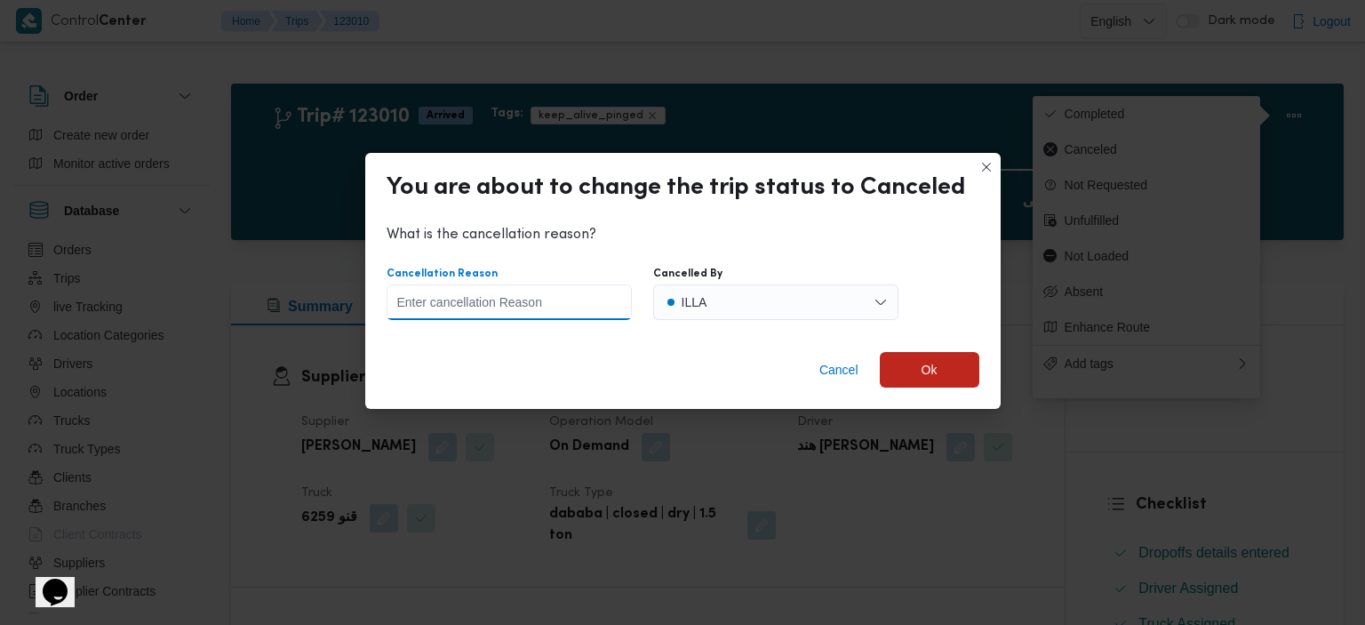
click at [522, 306] on input "Cancellation Reason" at bounding box center [508, 302] width 245 height 36
type input "ز"
click at [920, 351] on div "Cancel Ok" at bounding box center [682, 373] width 635 height 71
click at [929, 367] on span "Ok" at bounding box center [929, 368] width 16 height 21
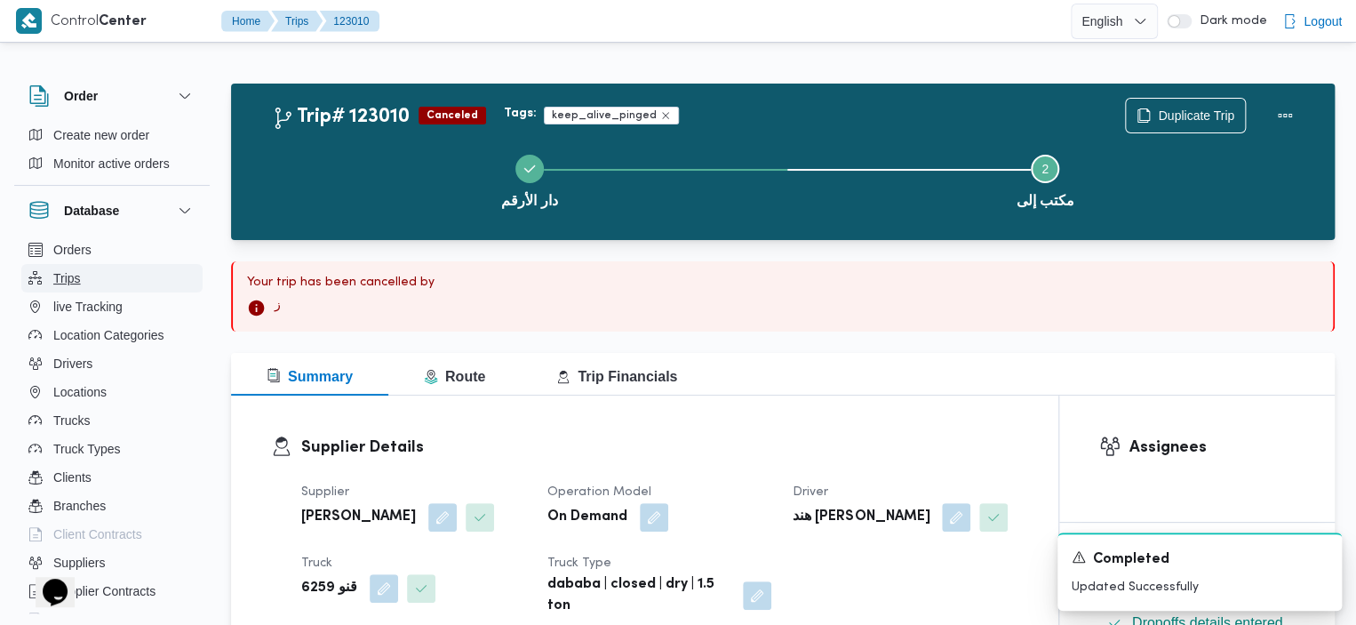
click at [66, 282] on span "Trips" at bounding box center [67, 277] width 28 height 21
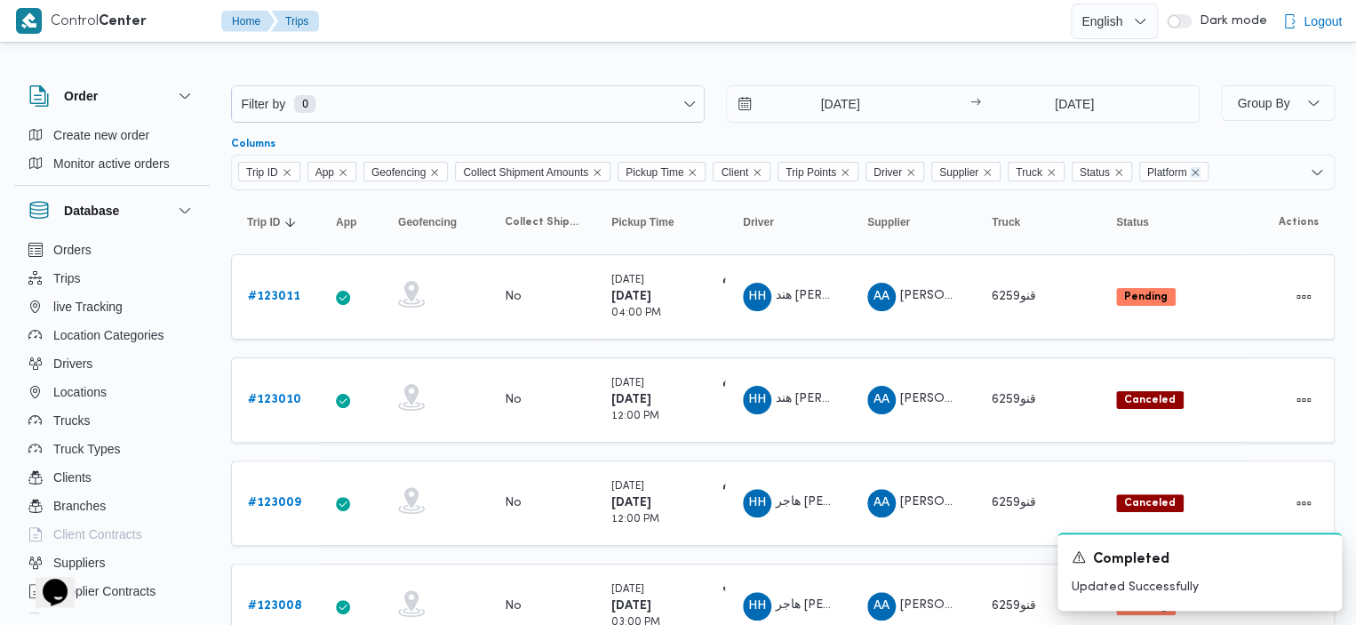
click at [1200, 170] on icon "Remove Platform from selection in this group" at bounding box center [1195, 172] width 11 height 11
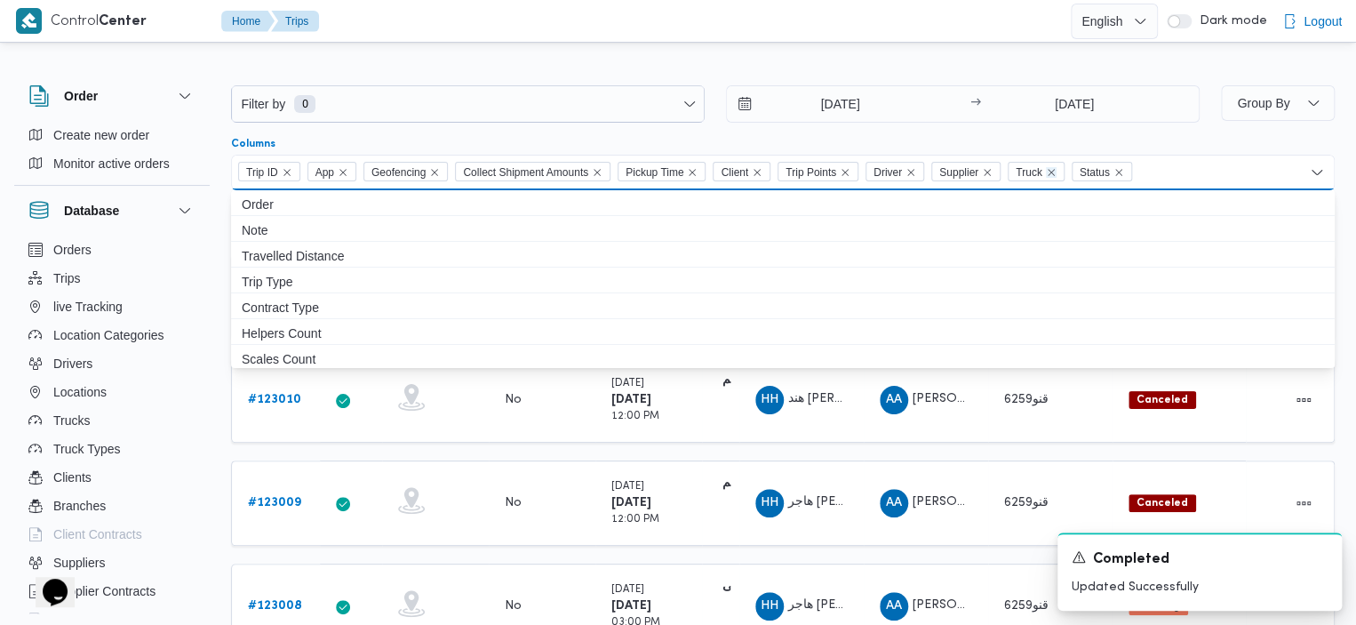
click at [1056, 171] on icon "Remove Truck from selection in this group" at bounding box center [1051, 172] width 11 height 11
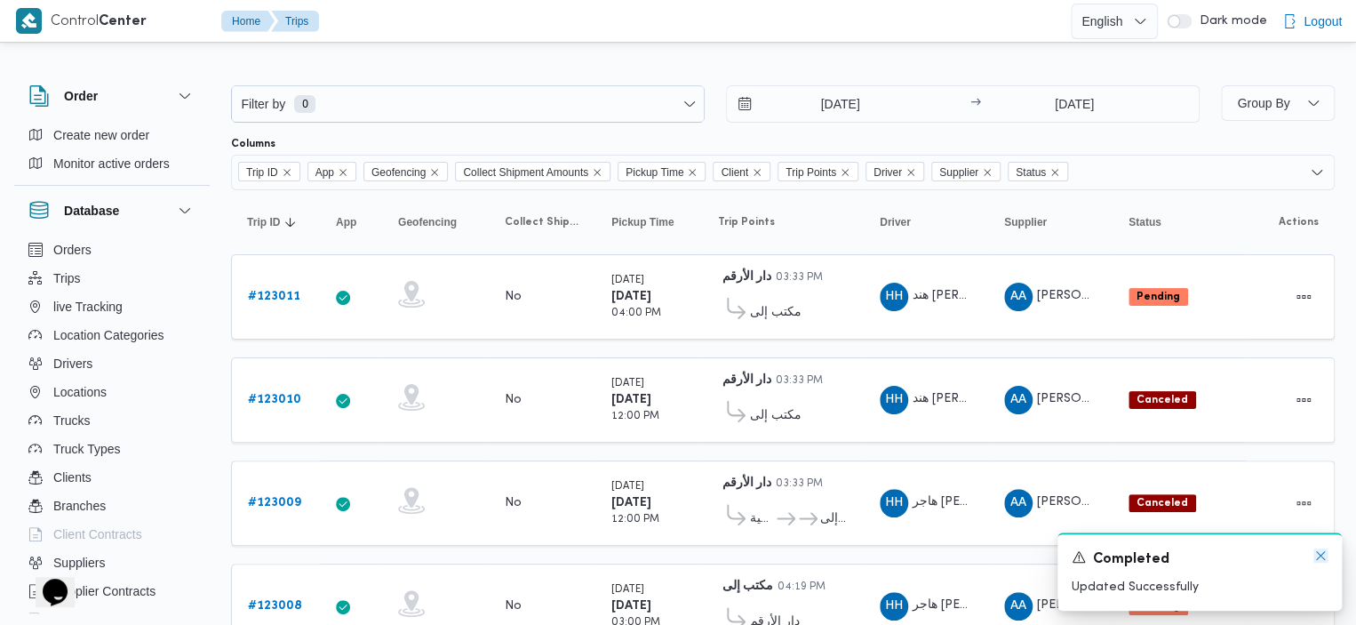
click at [1319, 553] on icon "Dismiss toast" at bounding box center [1320, 555] width 14 height 14
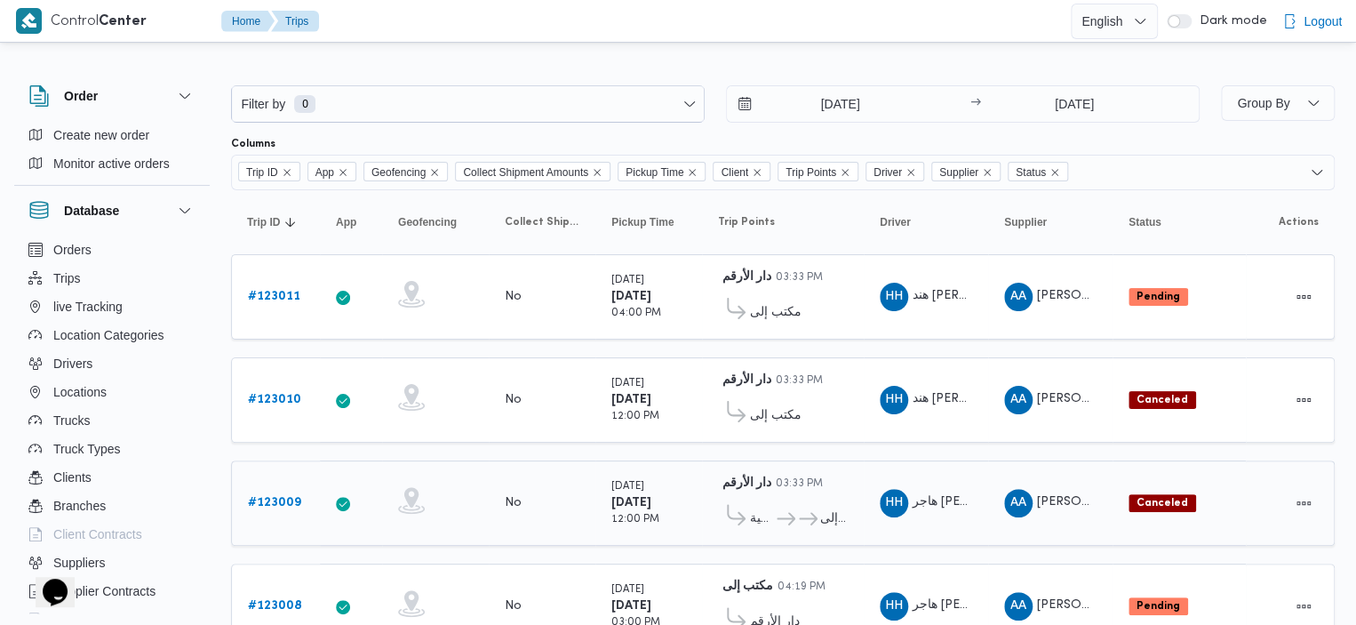
click at [288, 504] on b "# 123009" at bounding box center [274, 503] width 53 height 12
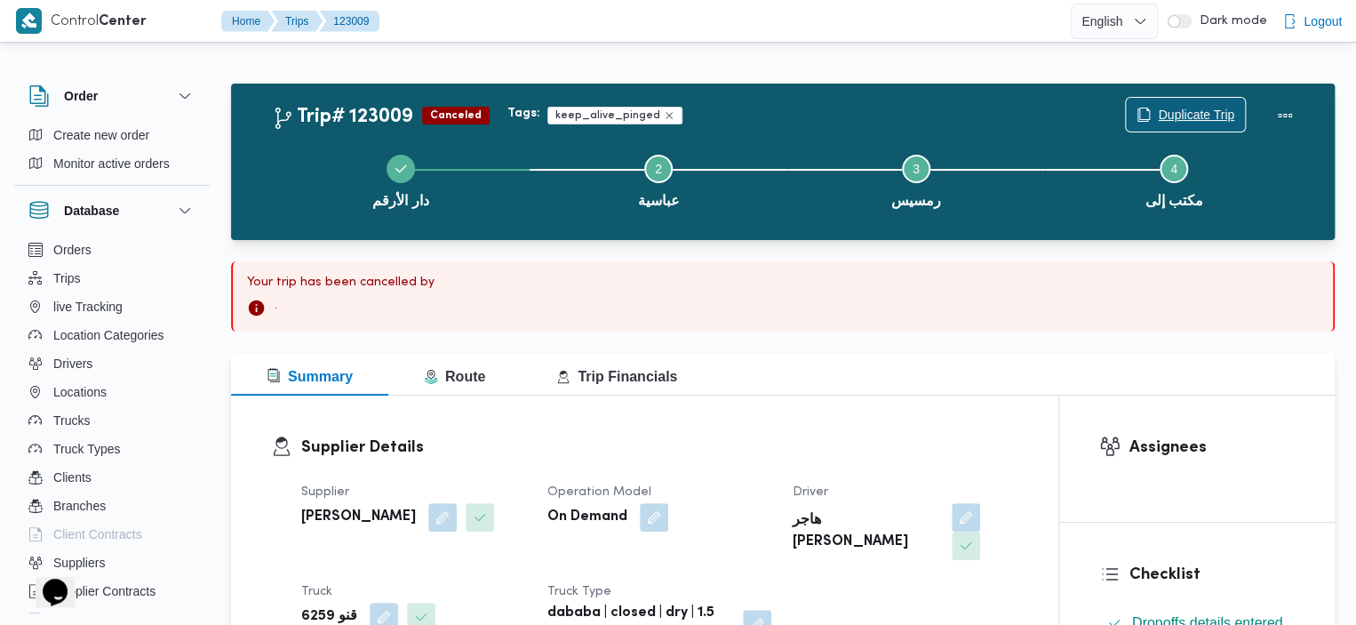
click at [1227, 120] on span "Duplicate Trip" at bounding box center [1196, 114] width 76 height 21
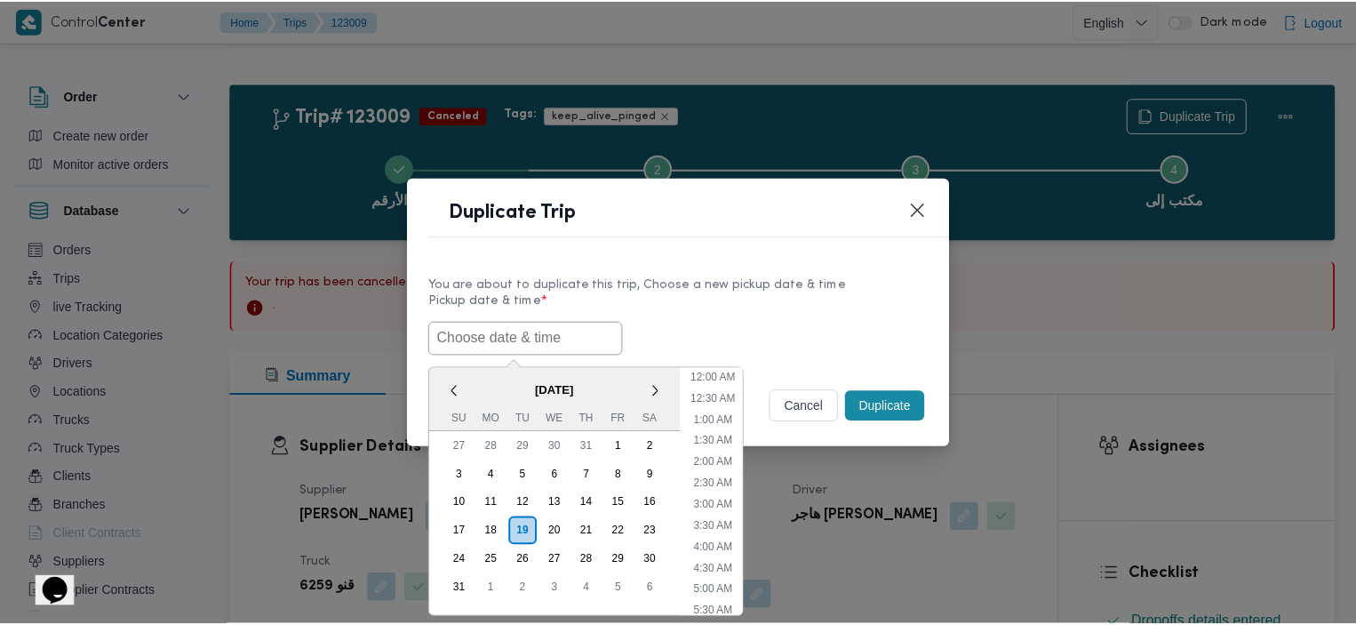
scroll to position [377, 0]
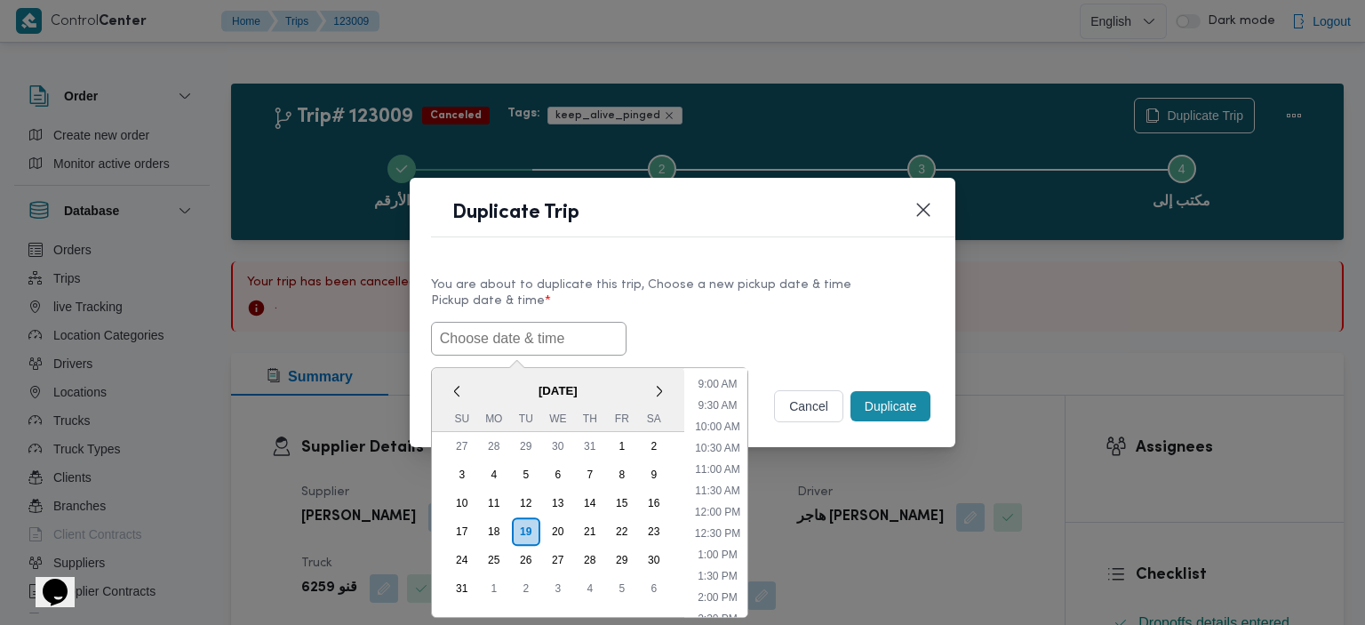
click at [551, 341] on input "text" at bounding box center [528, 339] width 195 height 34
click at [721, 512] on li "12:00 PM" at bounding box center [718, 512] width 60 height 18
type input "19/08/2025 12:00PM"
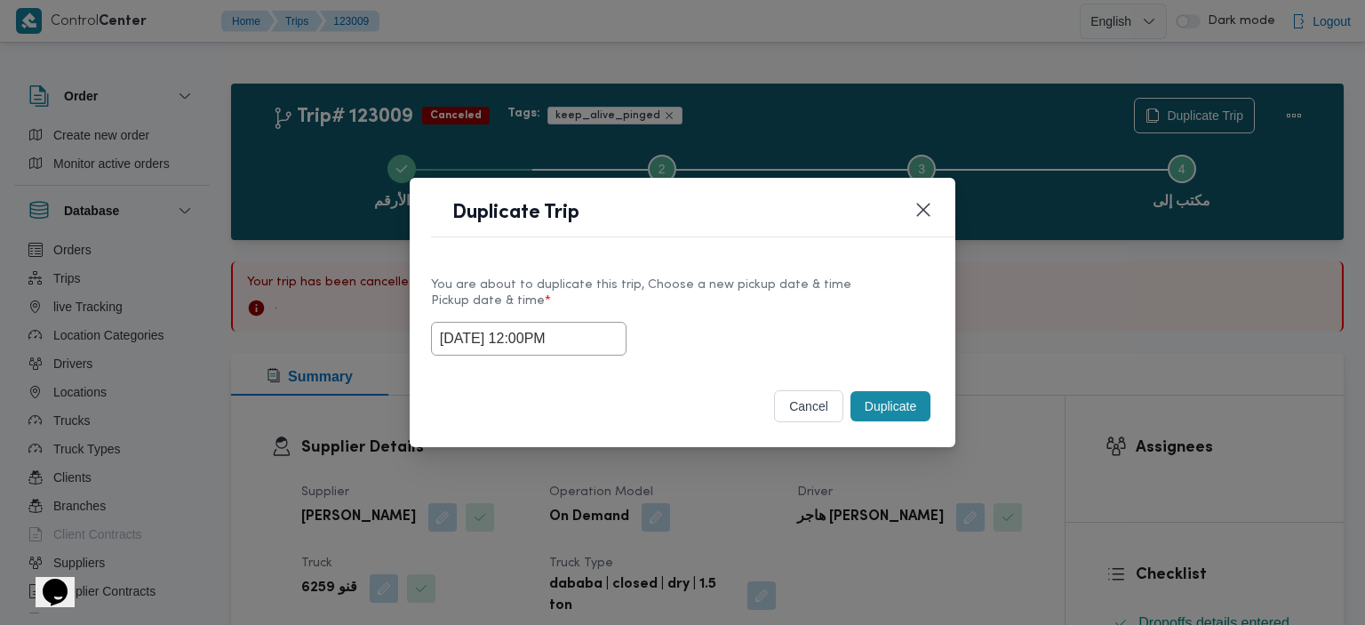
click at [890, 402] on button "Duplicate" at bounding box center [890, 406] width 80 height 30
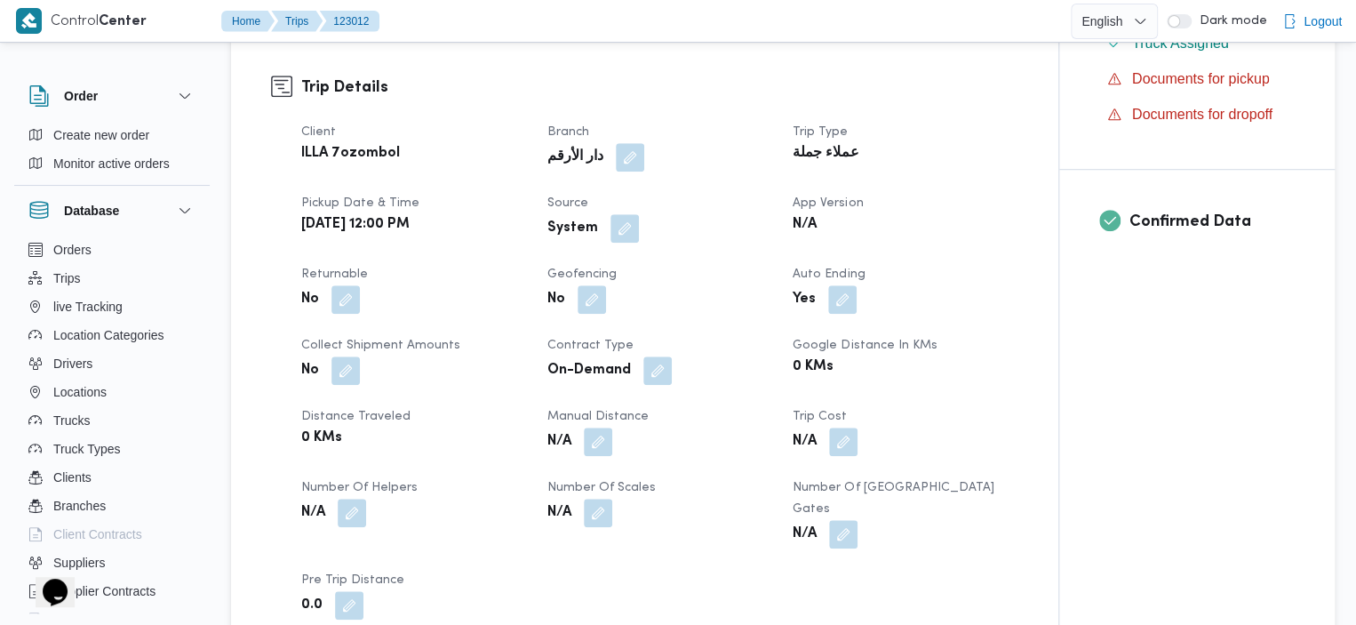
scroll to position [625, 0]
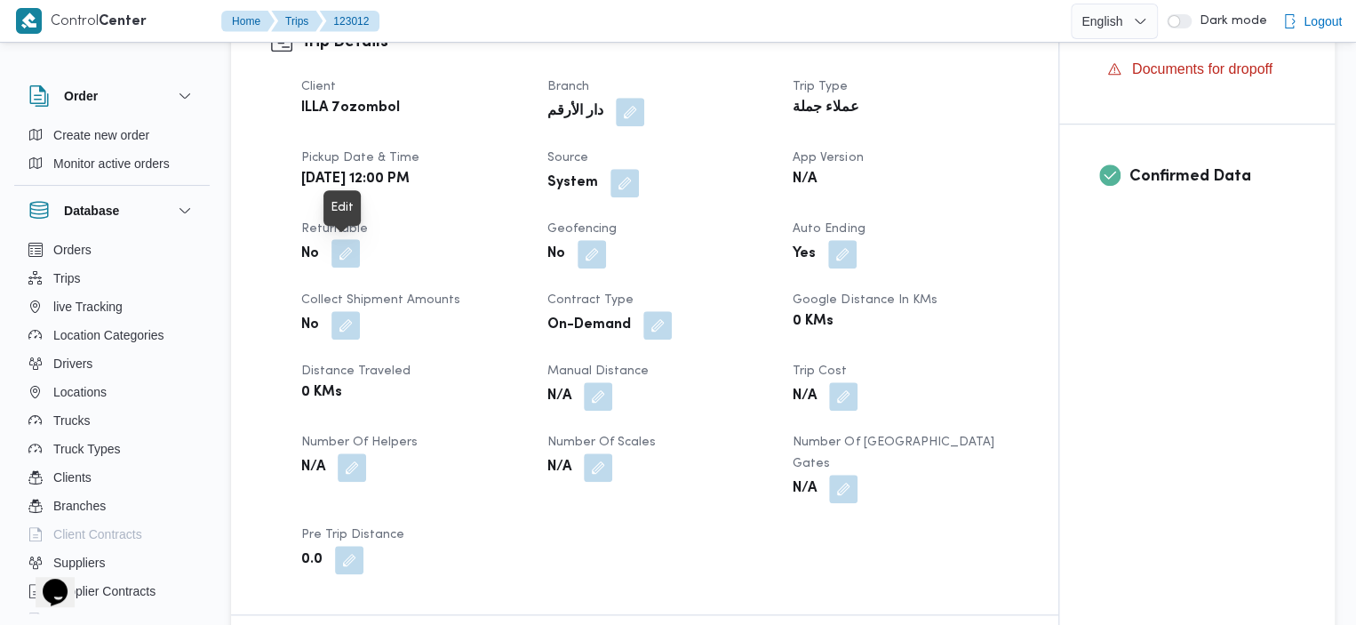
click at [342, 248] on button "button" at bounding box center [345, 253] width 28 height 28
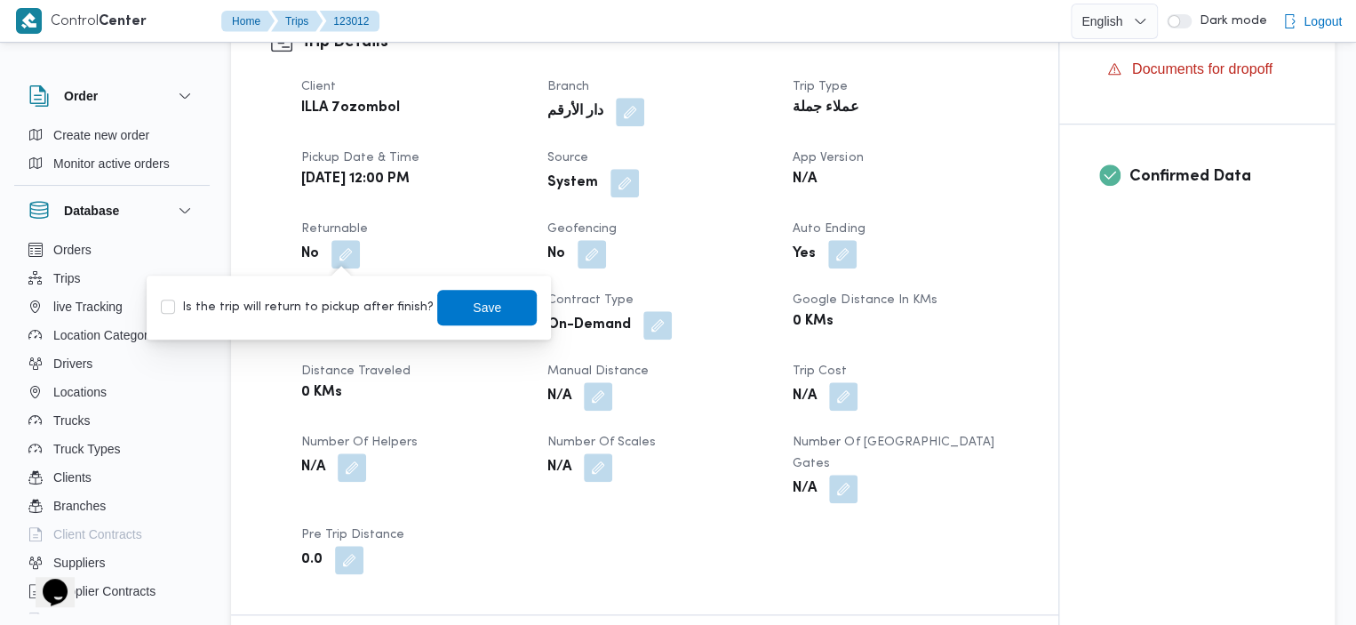
click at [171, 306] on label "Is the trip will return to pickup after finish?" at bounding box center [297, 307] width 273 height 21
checkbox input "true"
click at [440, 301] on span "Save" at bounding box center [487, 307] width 100 height 36
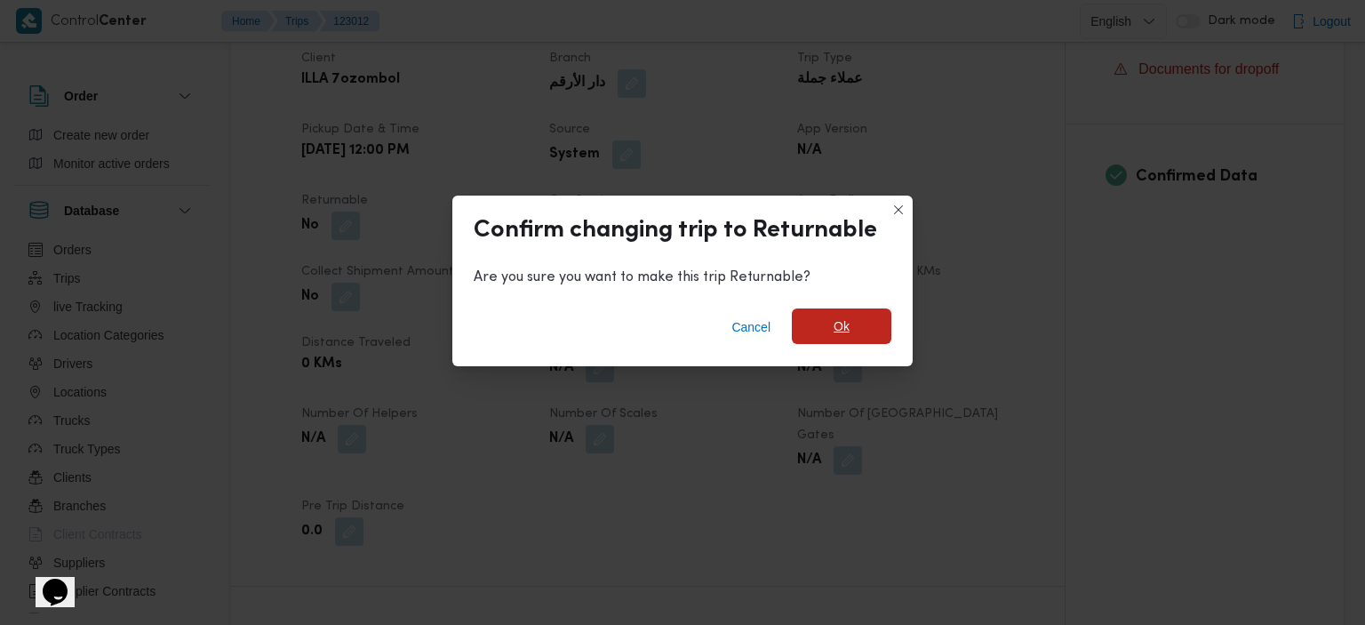
click at [845, 331] on span "Ok" at bounding box center [841, 325] width 16 height 21
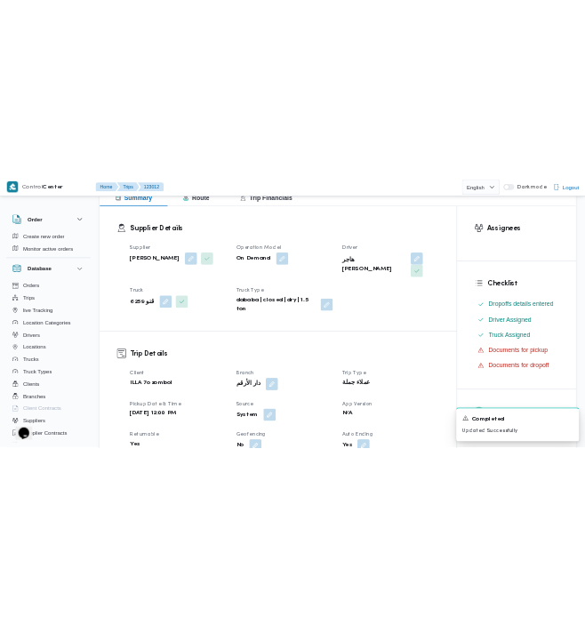
scroll to position [0, 0]
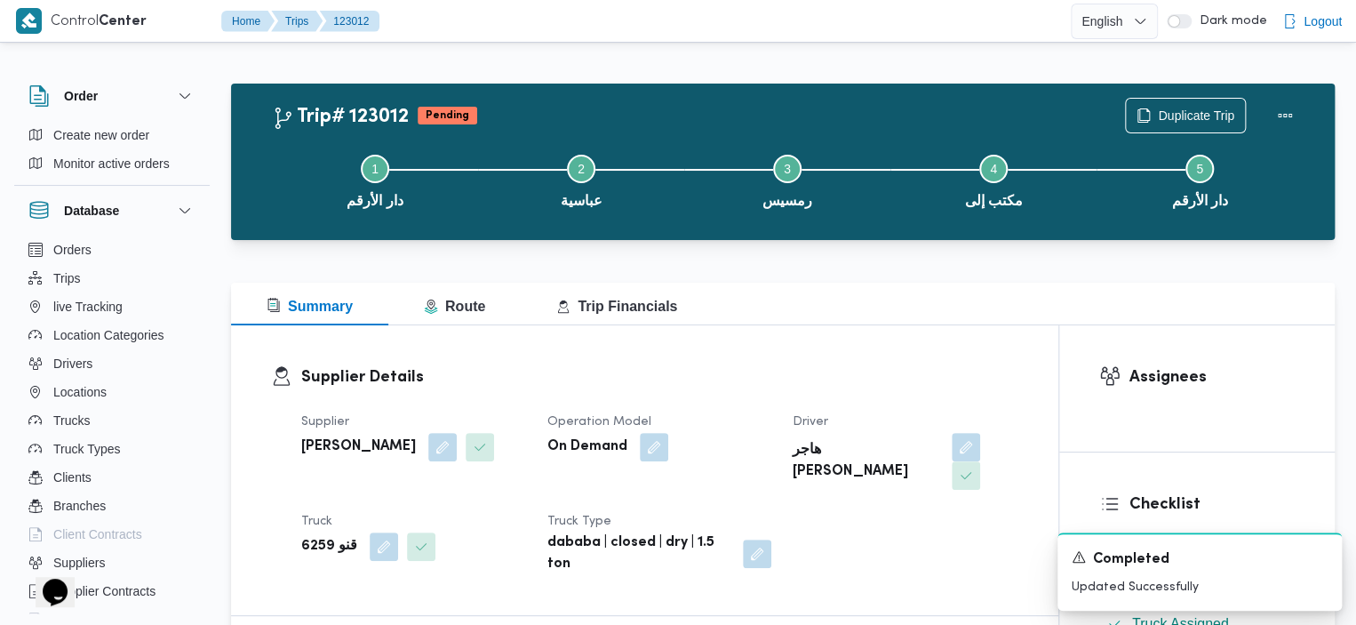
click at [1319, 560] on icon "Dismiss toast" at bounding box center [1320, 555] width 14 height 14
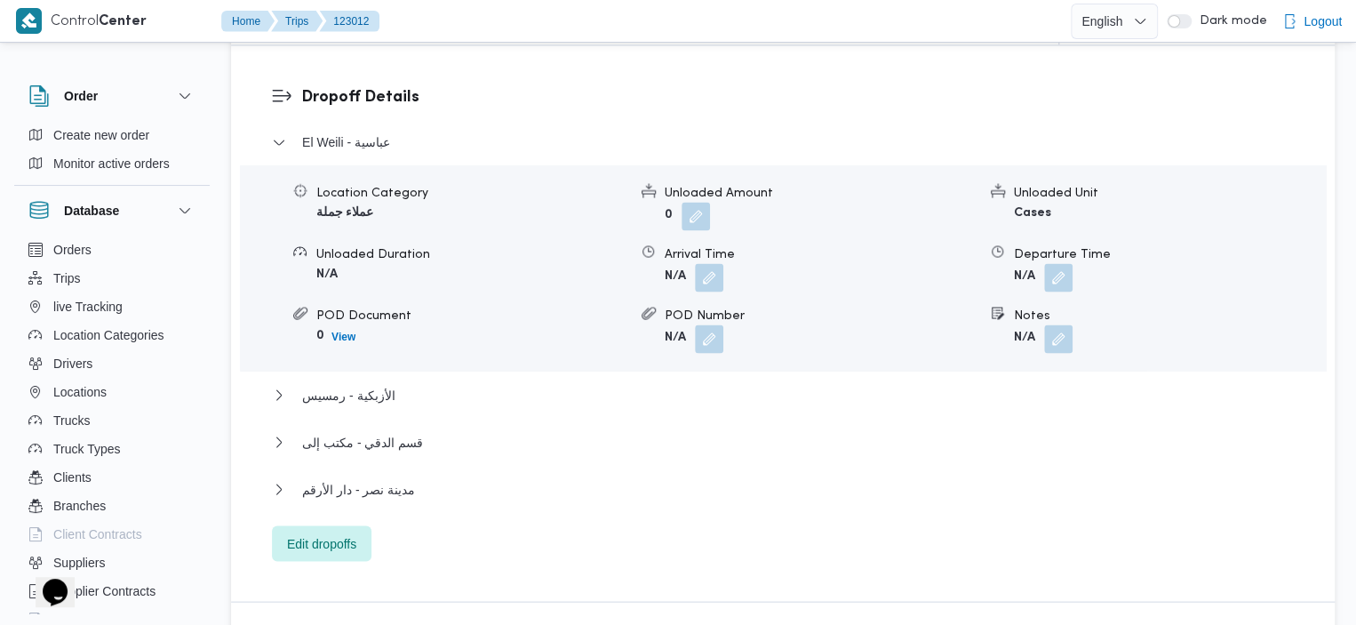
scroll to position [1525, 0]
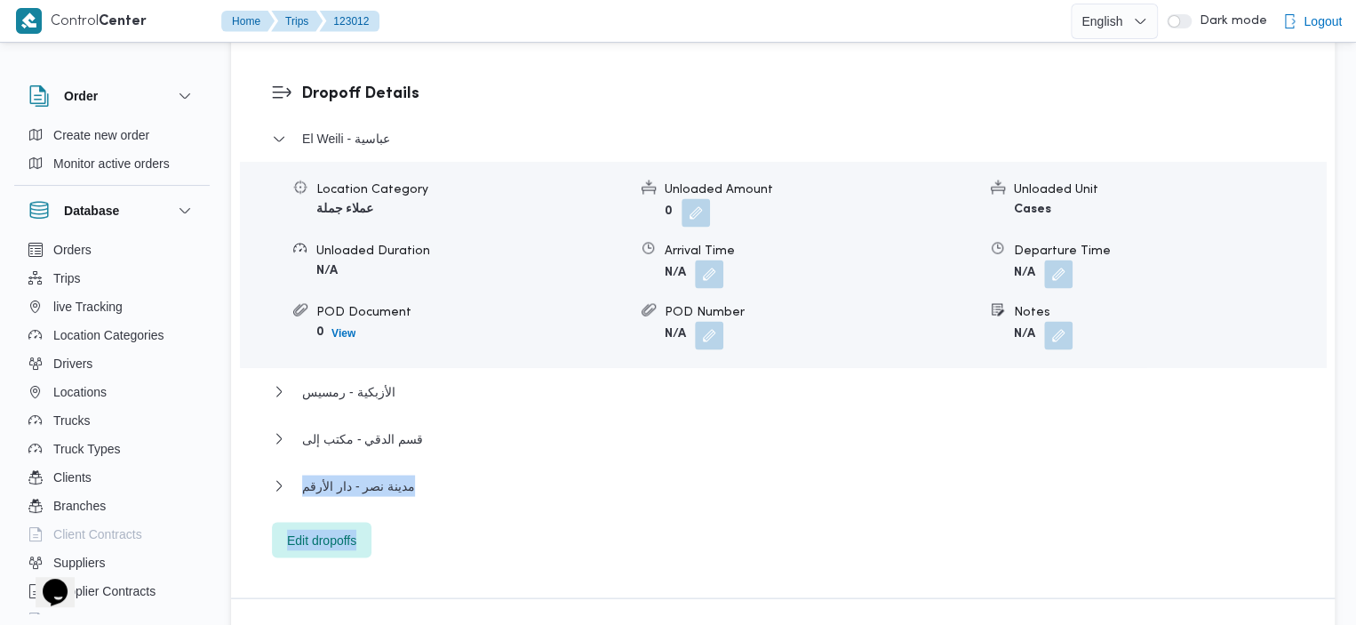
drag, startPoint x: 540, startPoint y: 391, endPoint x: 545, endPoint y: 528, distance: 136.9
click at [545, 528] on div "Dropoff Details El Weili - عباسية Location Category عملاء جملة Unloaded Amount …" at bounding box center [782, 319] width 1103 height 555
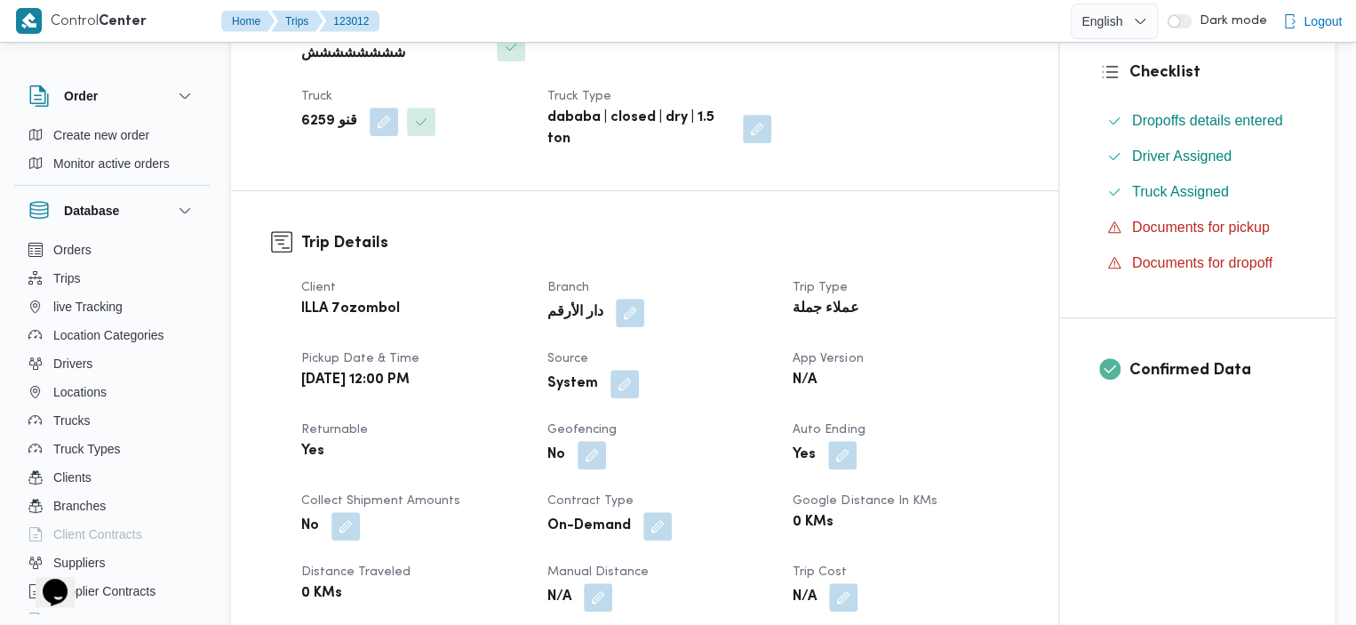
scroll to position [0, 0]
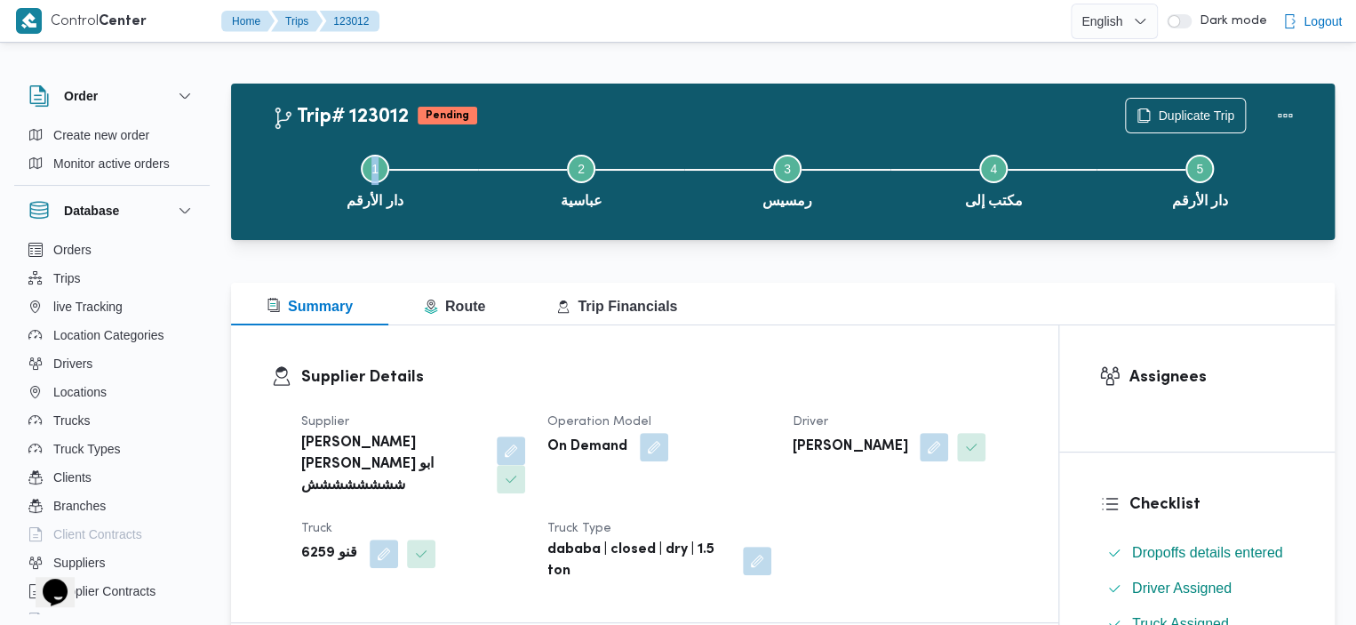
drag, startPoint x: 410, startPoint y: 123, endPoint x: 359, endPoint y: 125, distance: 51.6
click at [358, 126] on div "Step 1 is incomplete 1 دار الأرقم Step 2 is incomplete 2 عباسية Step 3 is incom…" at bounding box center [787, 180] width 1052 height 114
